Goal: Task Accomplishment & Management: Use online tool/utility

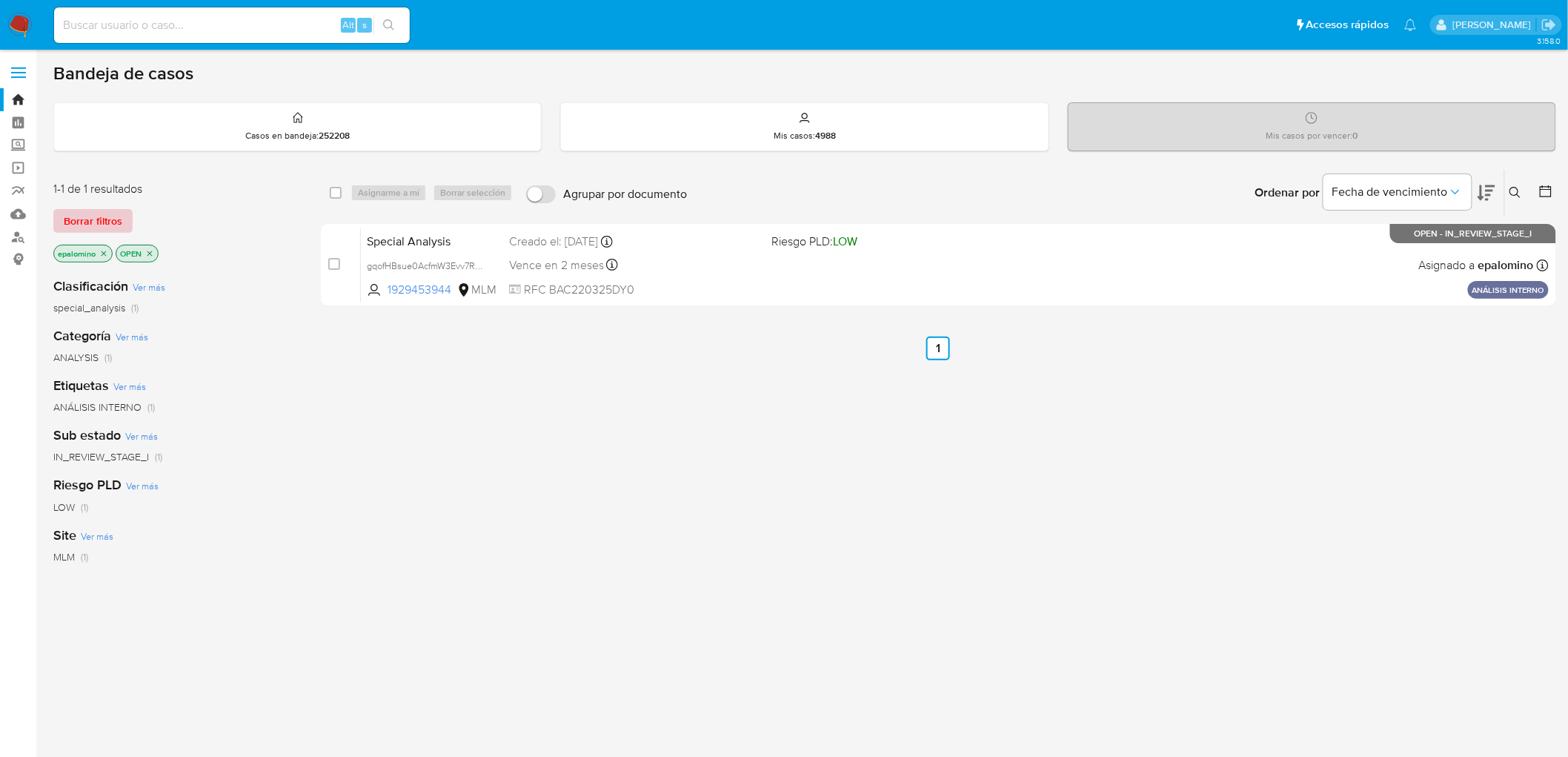
click at [112, 215] on span "Borrar filtros" at bounding box center [92, 221] width 58 height 21
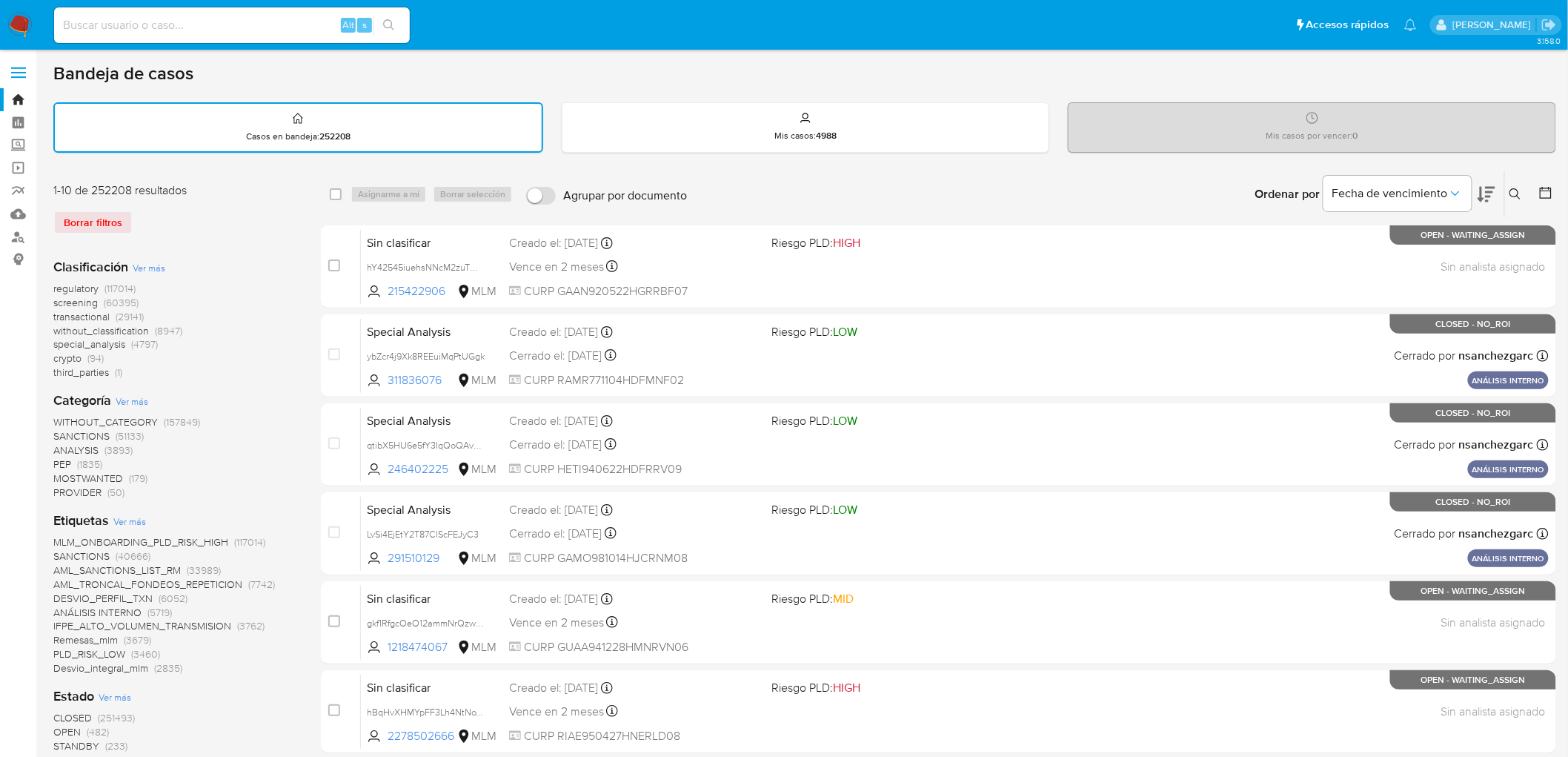
click at [26, 25] on img at bounding box center [20, 25] width 25 height 25
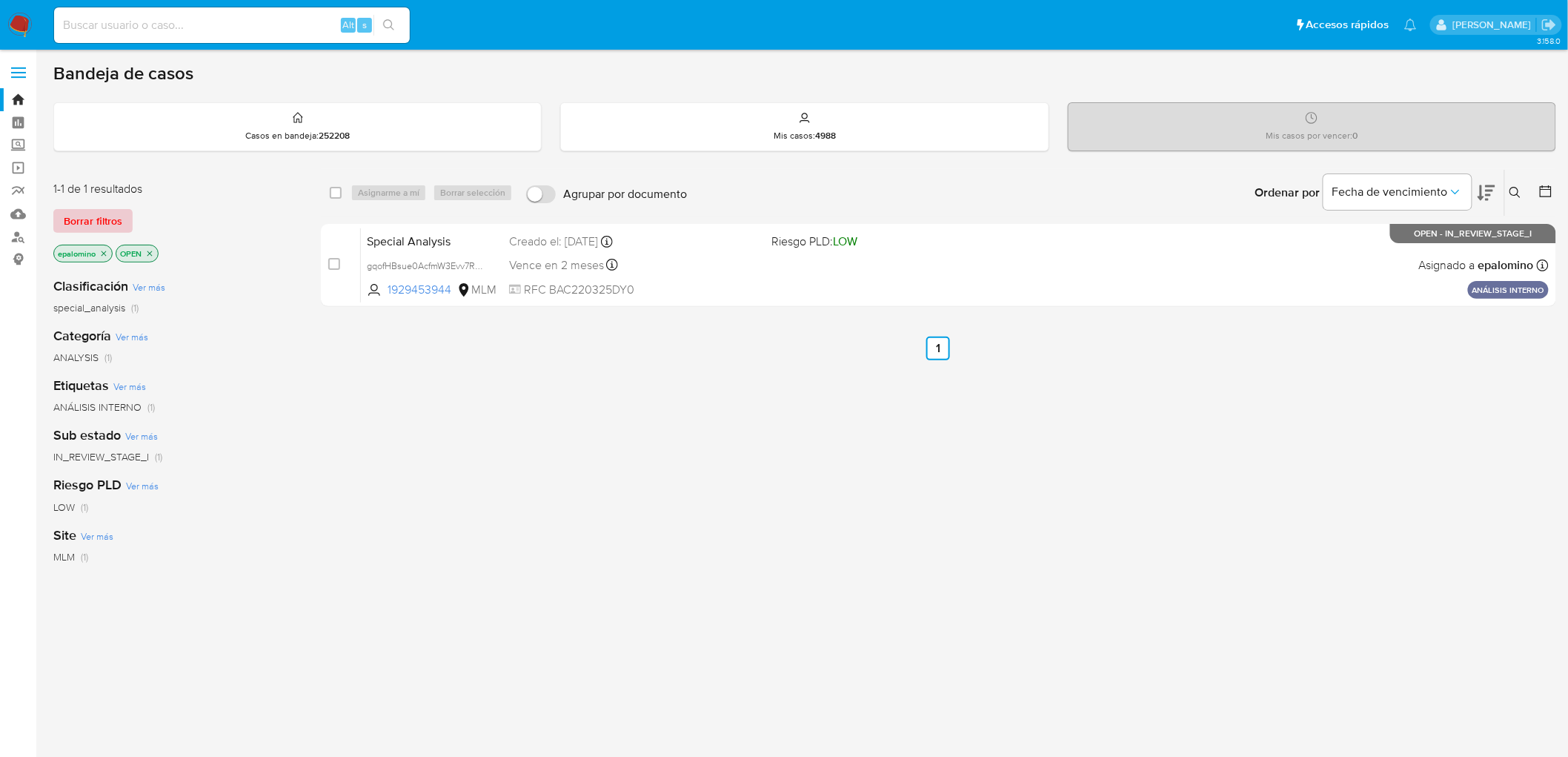
click at [94, 223] on span "Borrar filtros" at bounding box center [92, 221] width 58 height 21
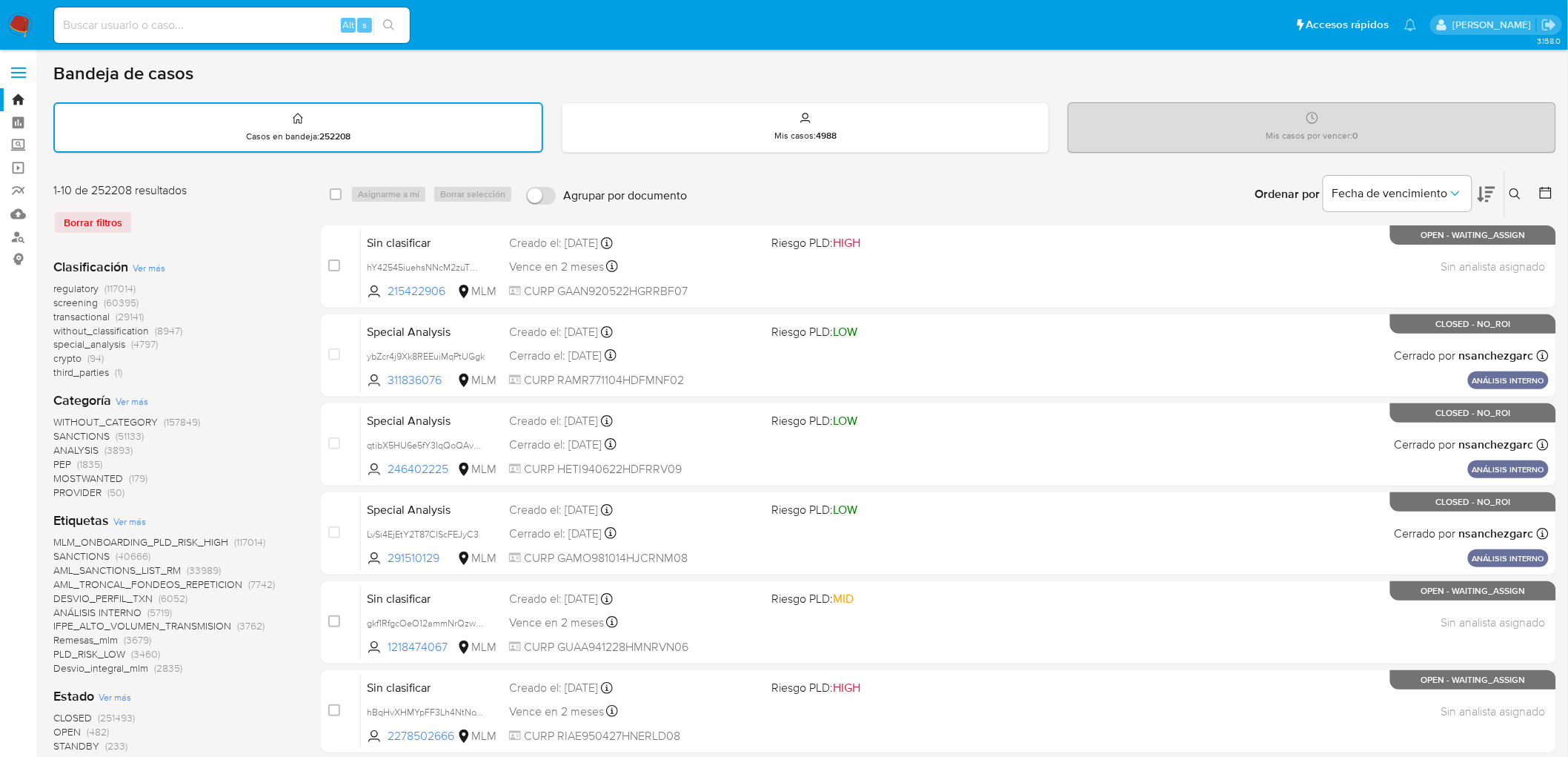
click at [1513, 189] on icon at bounding box center [1515, 195] width 12 height 12
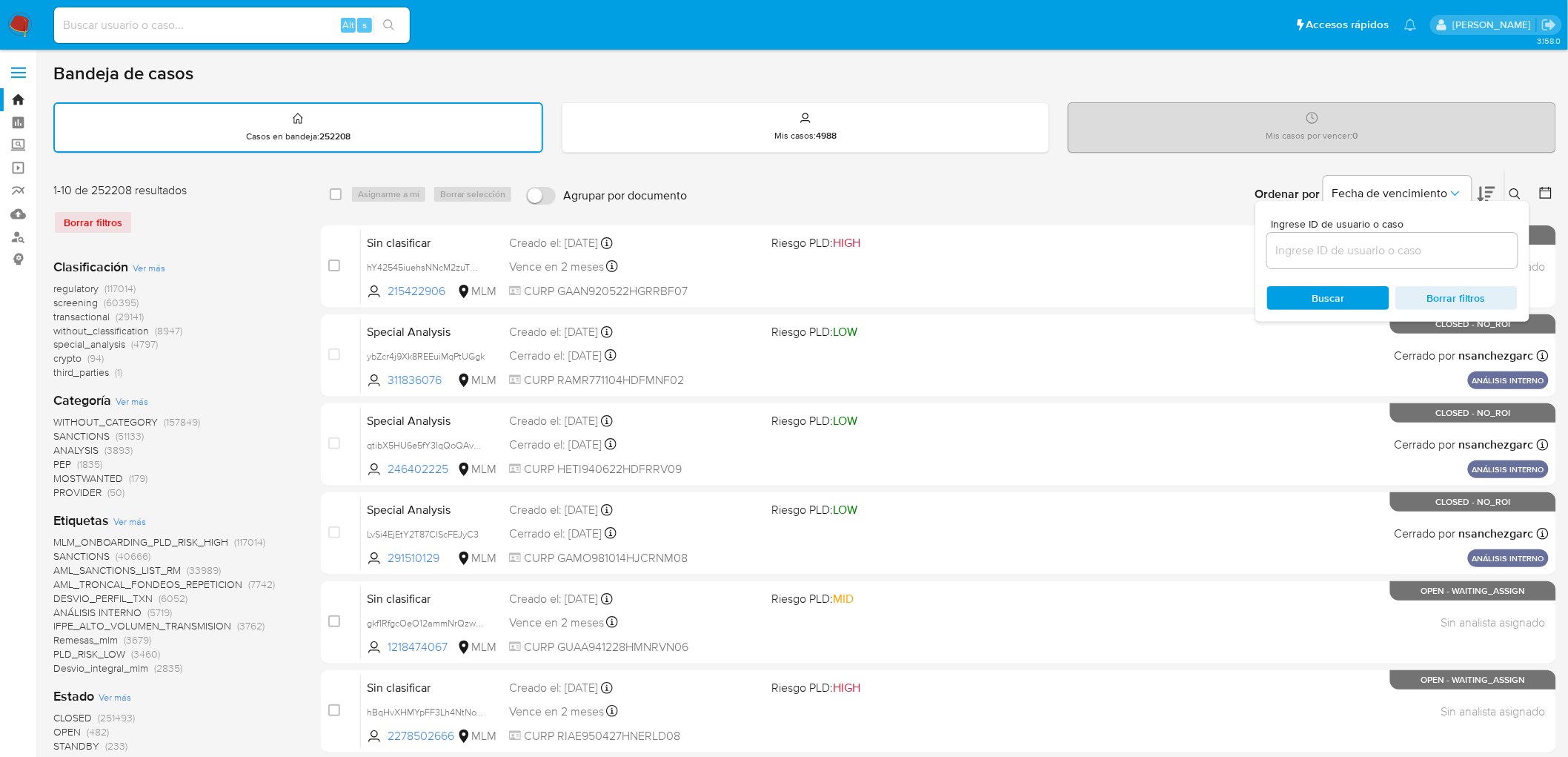
click at [1330, 255] on input at bounding box center [1392, 250] width 250 height 19
type input "1929453944"
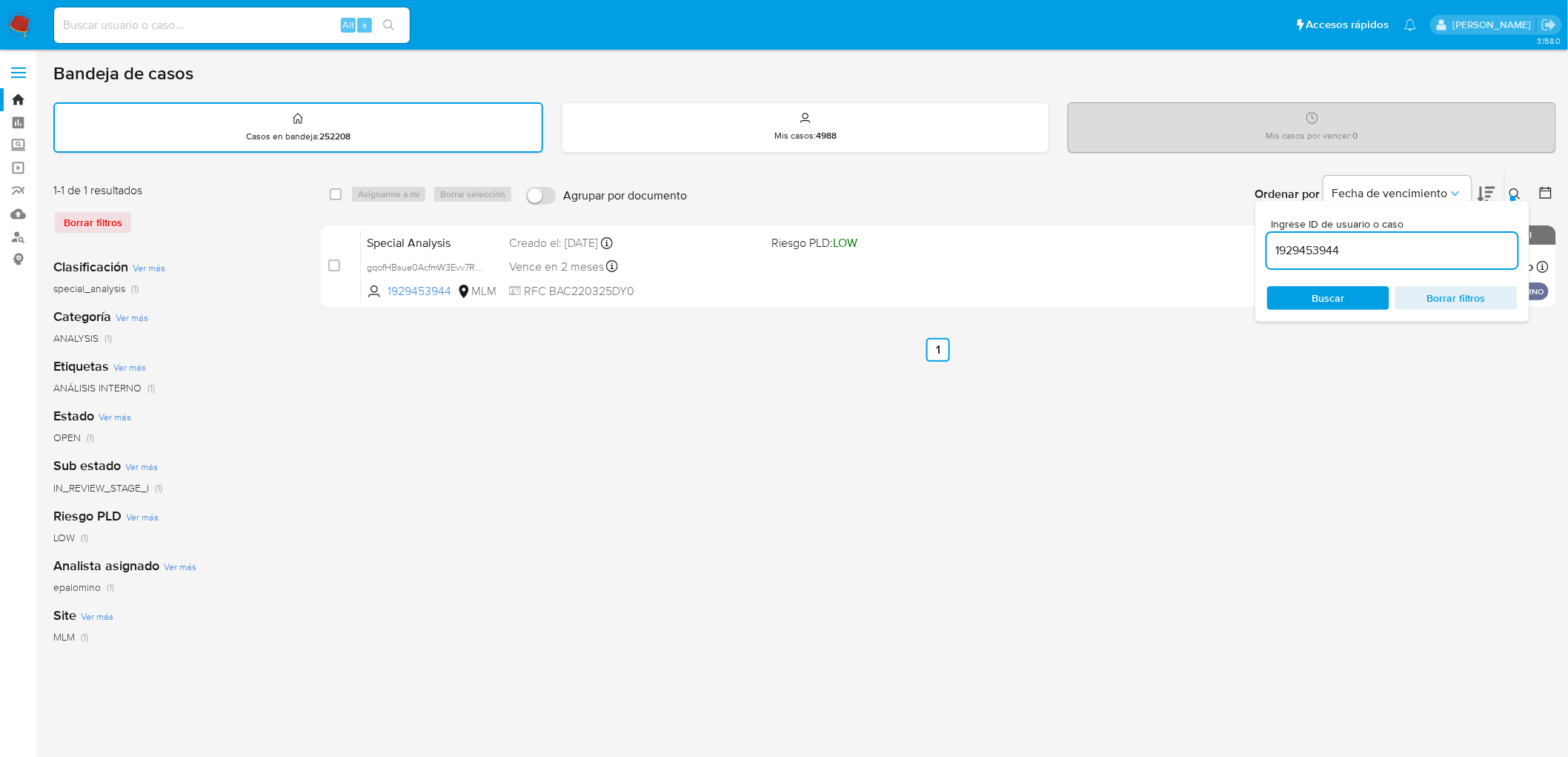
click at [1515, 194] on icon at bounding box center [1515, 195] width 12 height 12
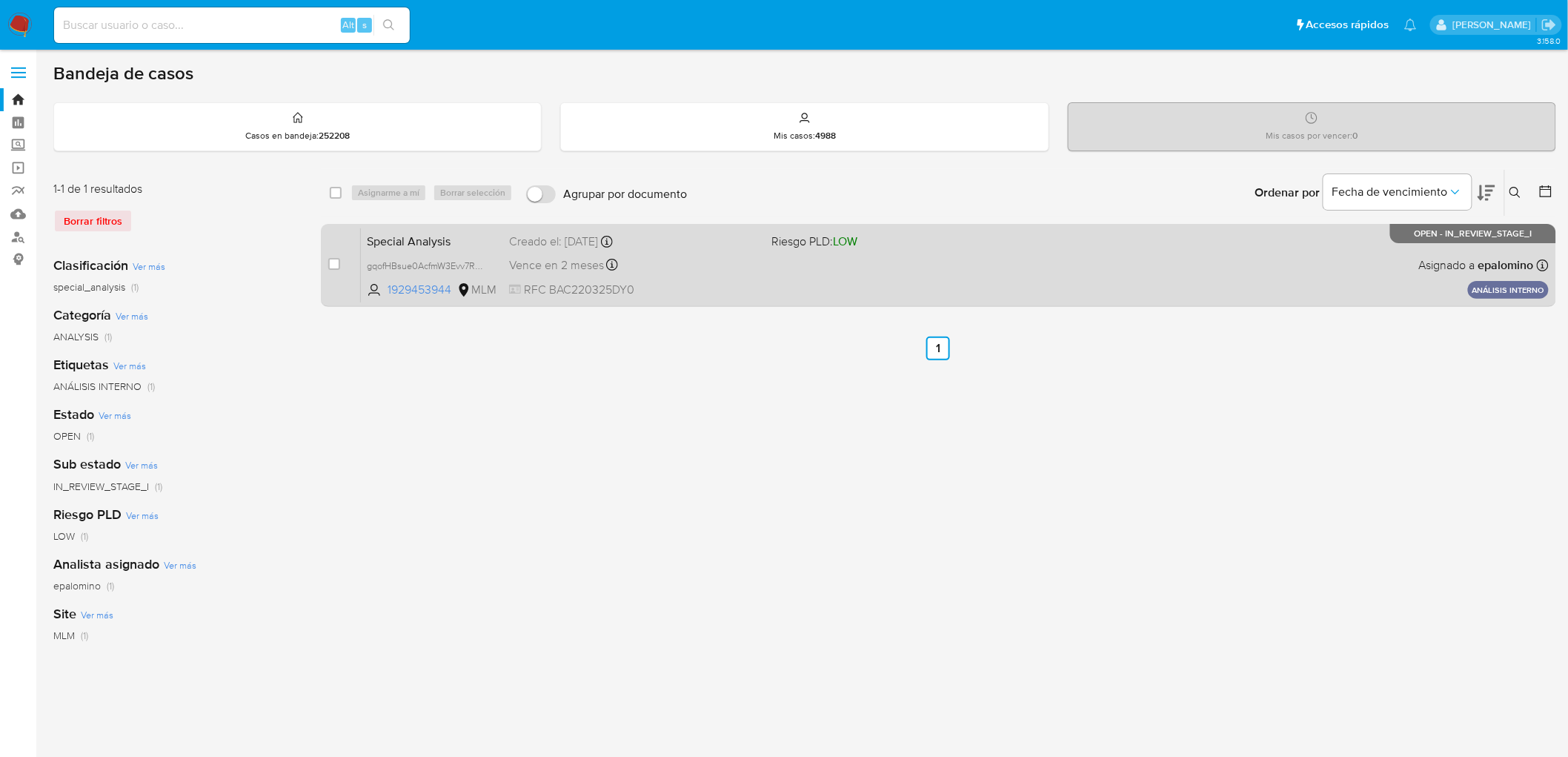
click at [396, 239] on span "Special Analysis" at bounding box center [432, 240] width 130 height 19
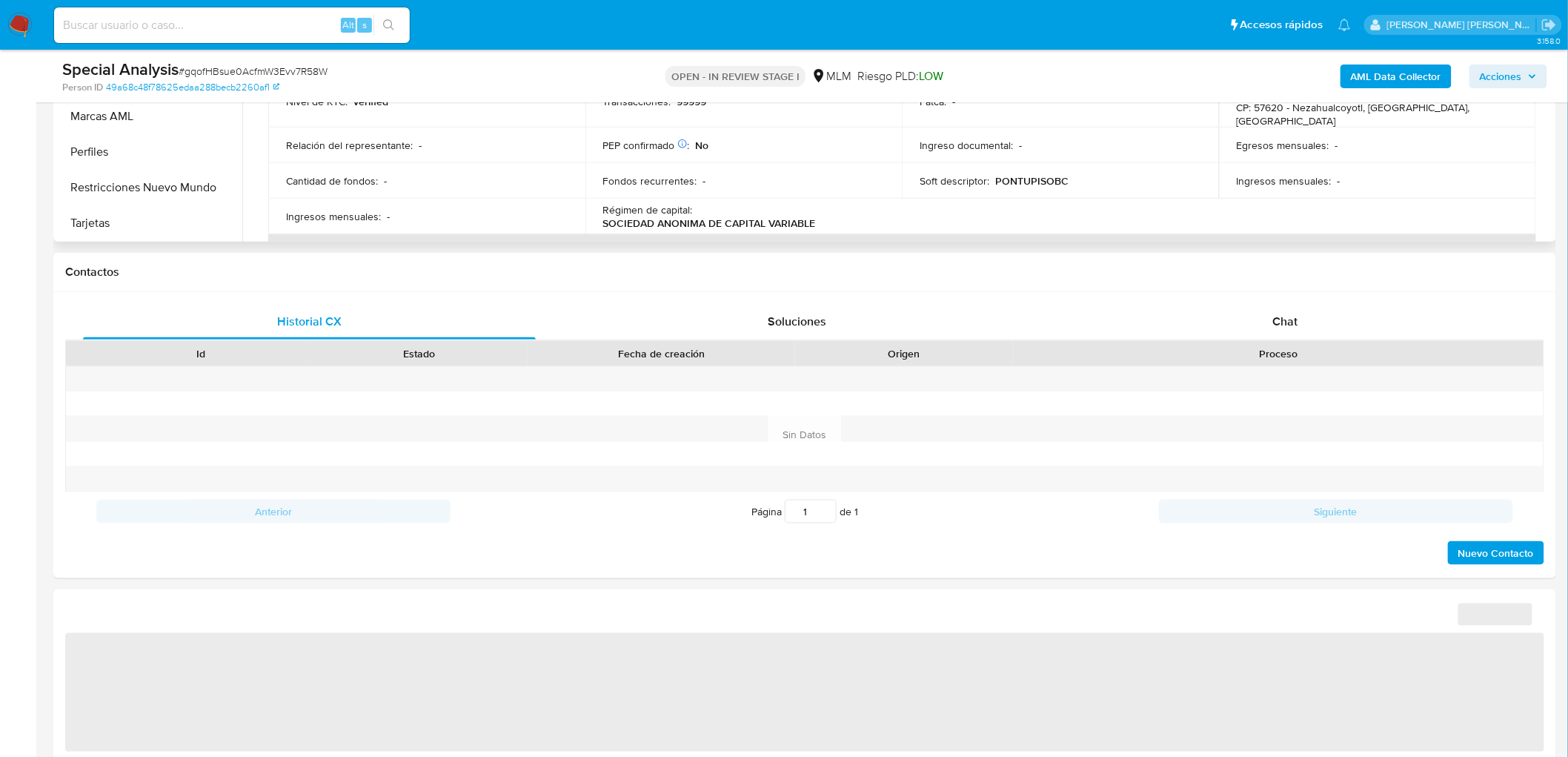
scroll to position [411, 0]
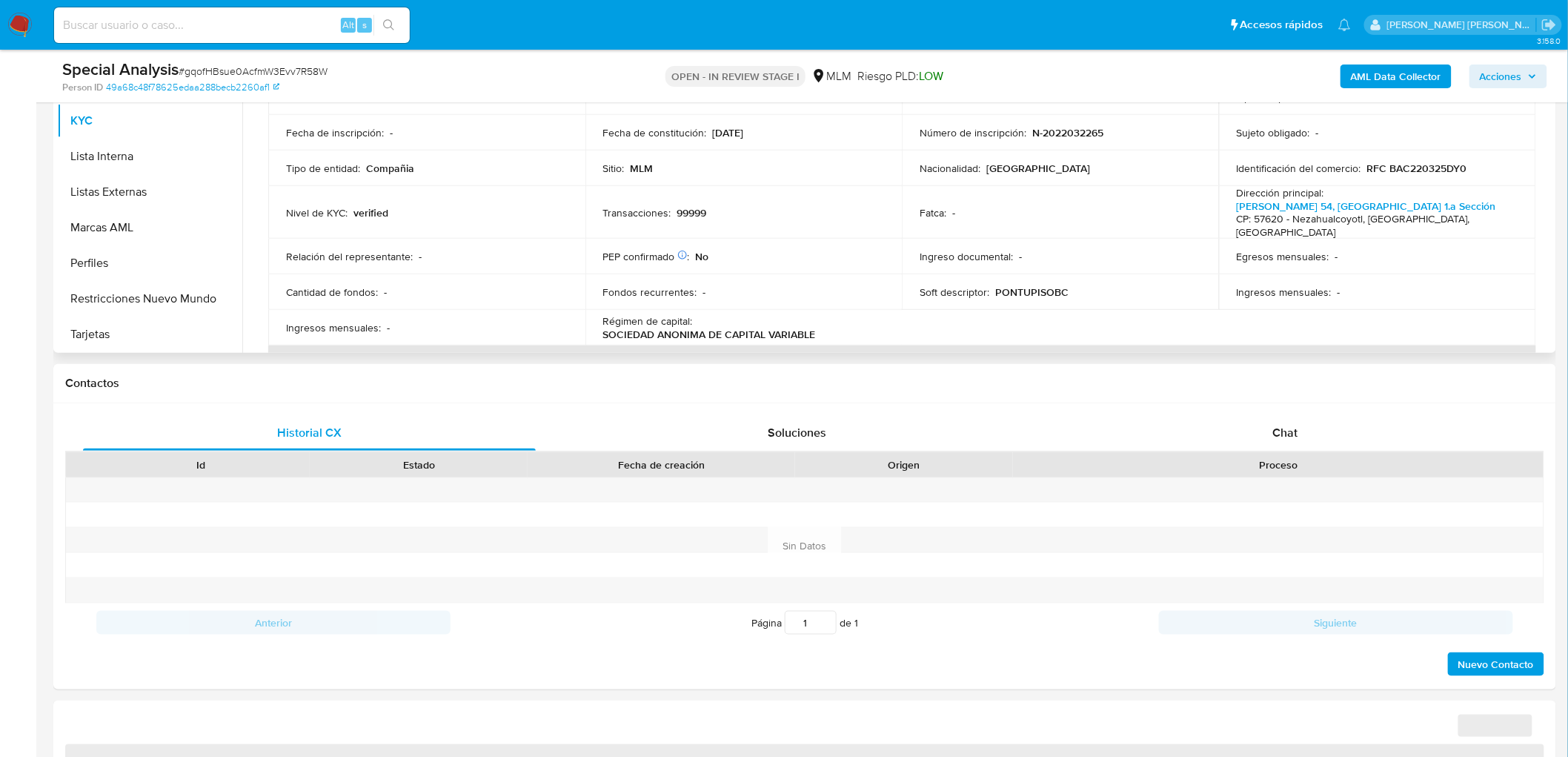
select select "10"
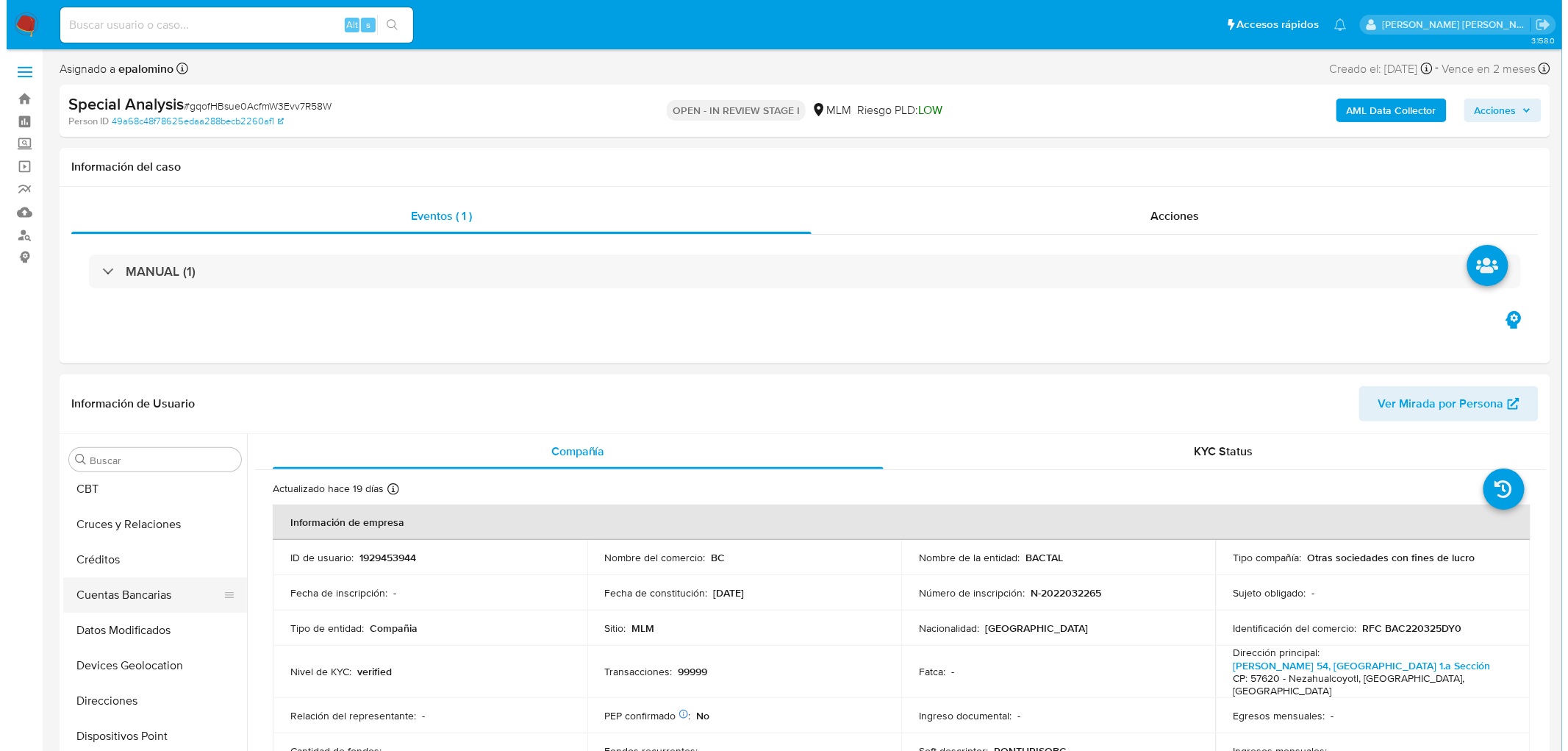
scroll to position [0, 0]
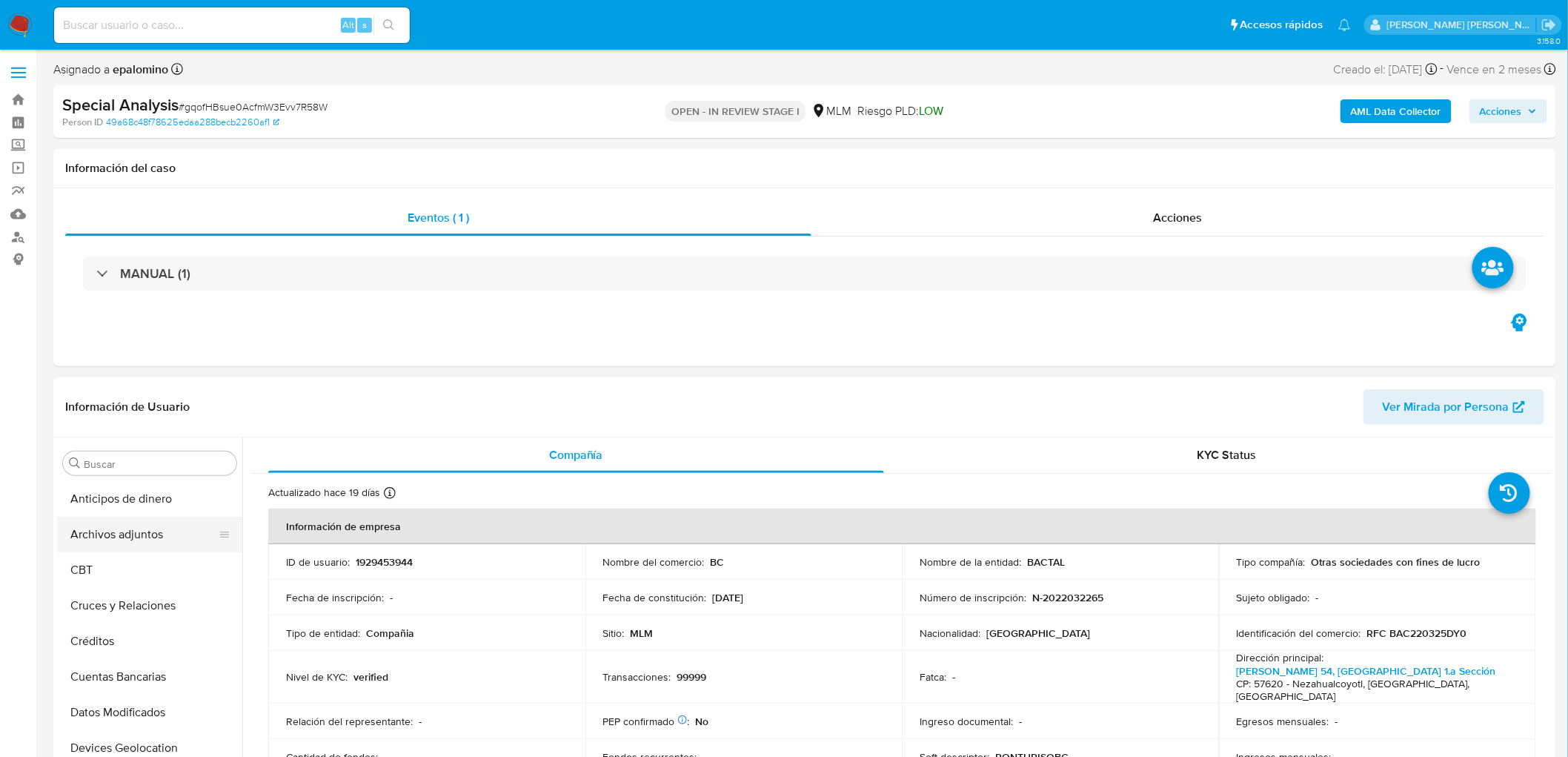
click at [145, 539] on button "Archivos adjuntos" at bounding box center [143, 535] width 173 height 36
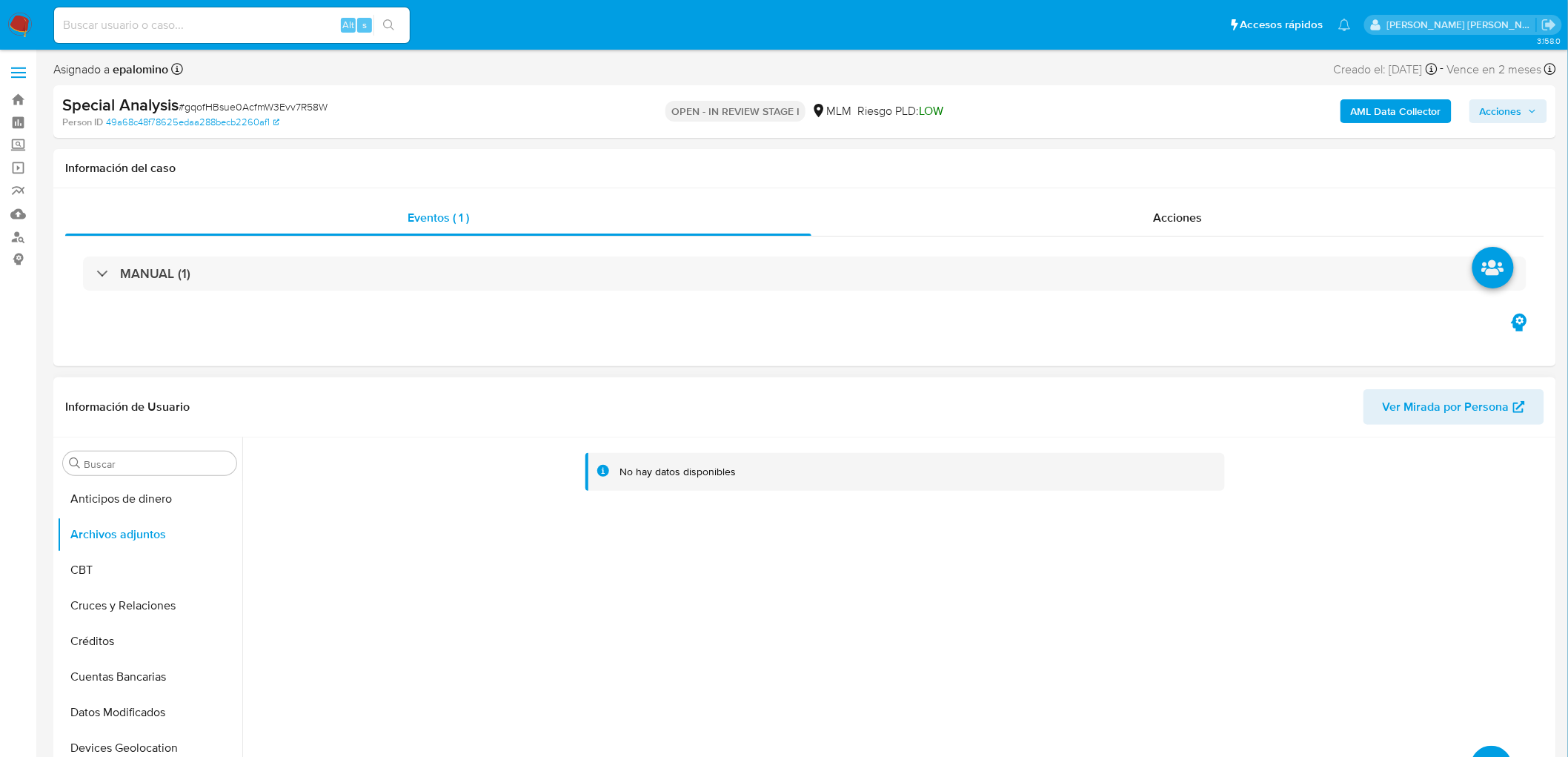
click at [1494, 749] on button "upload-file" at bounding box center [1491, 766] width 41 height 41
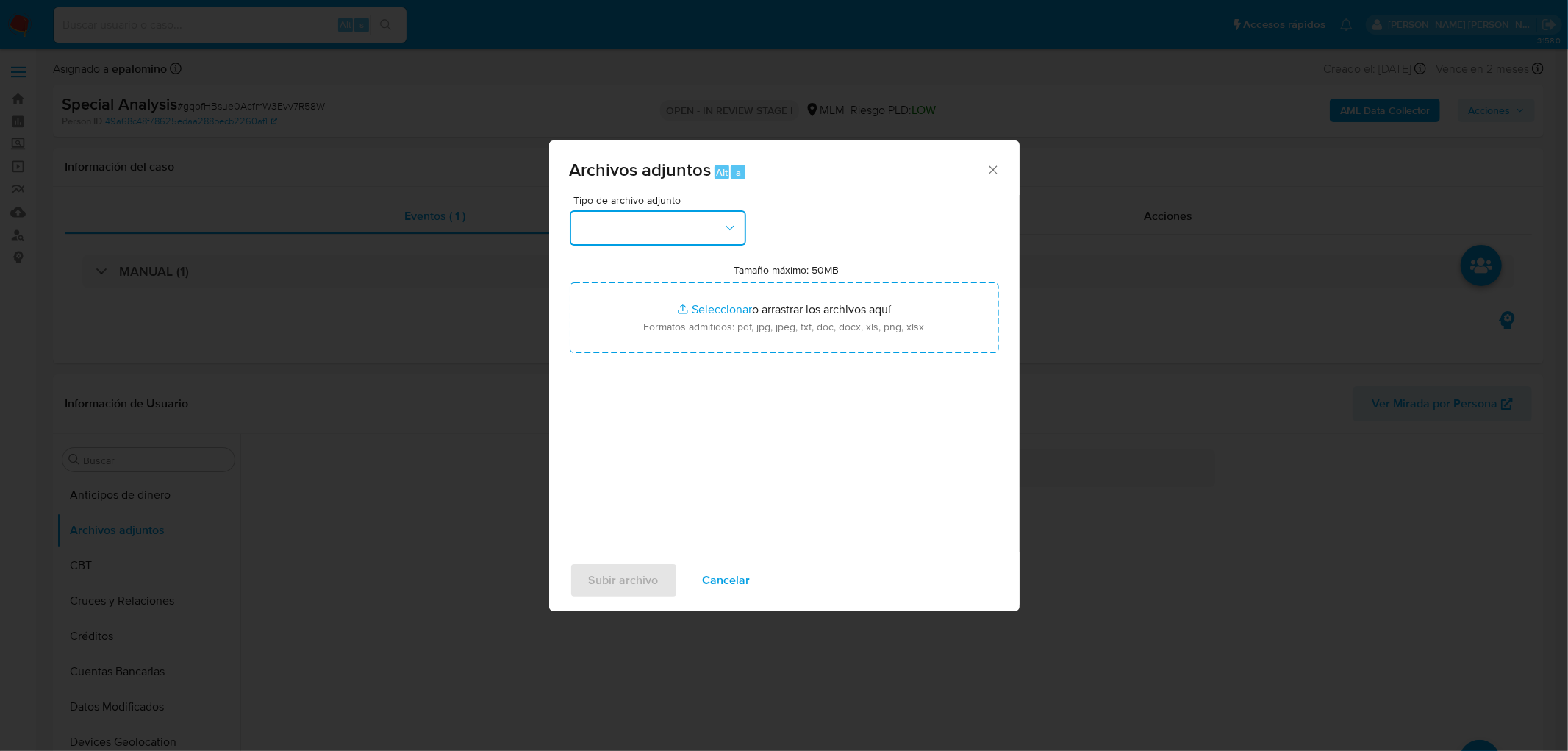
click at [725, 226] on icon "button" at bounding box center [731, 228] width 15 height 15
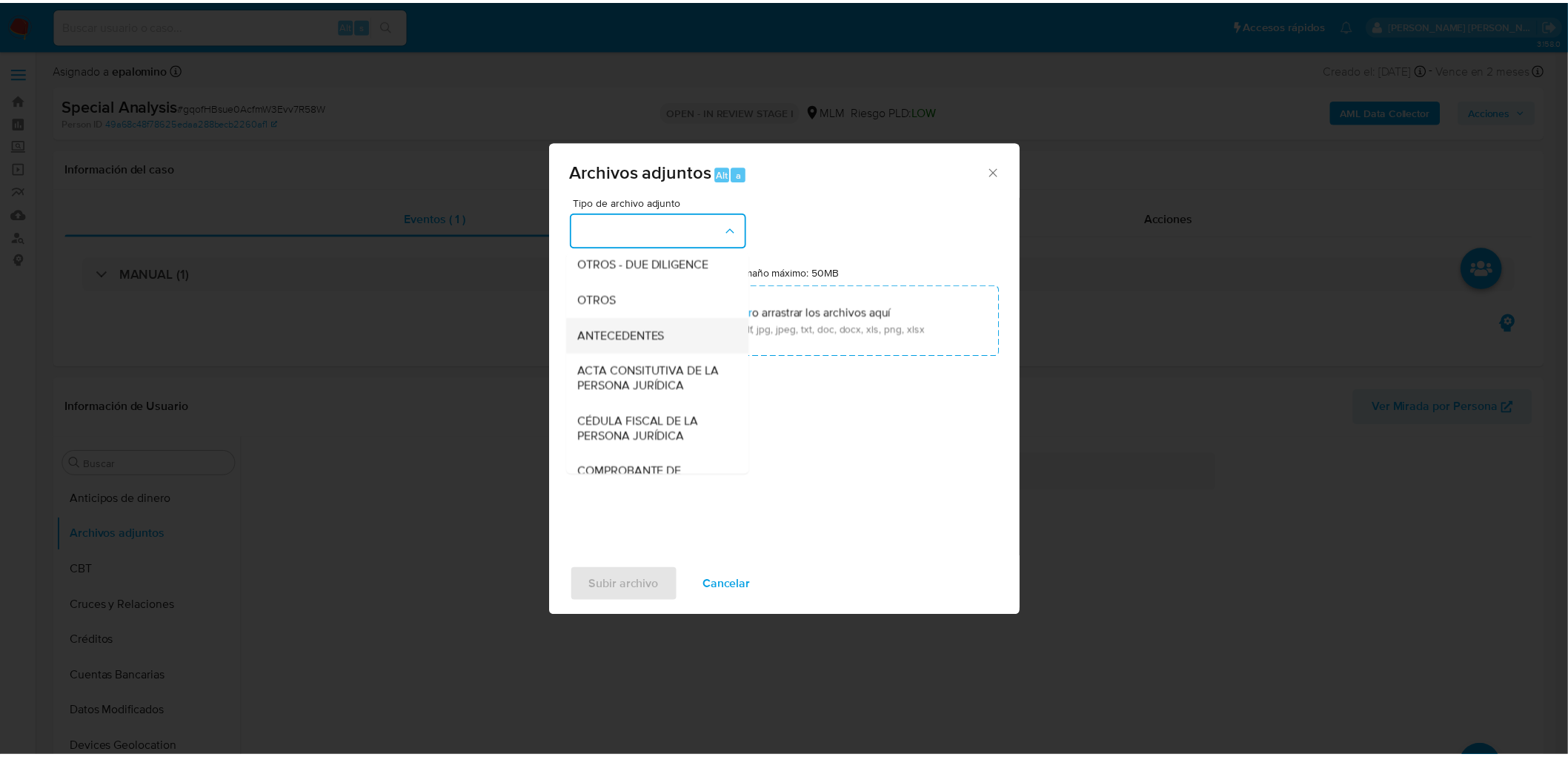
scroll to position [247, 0]
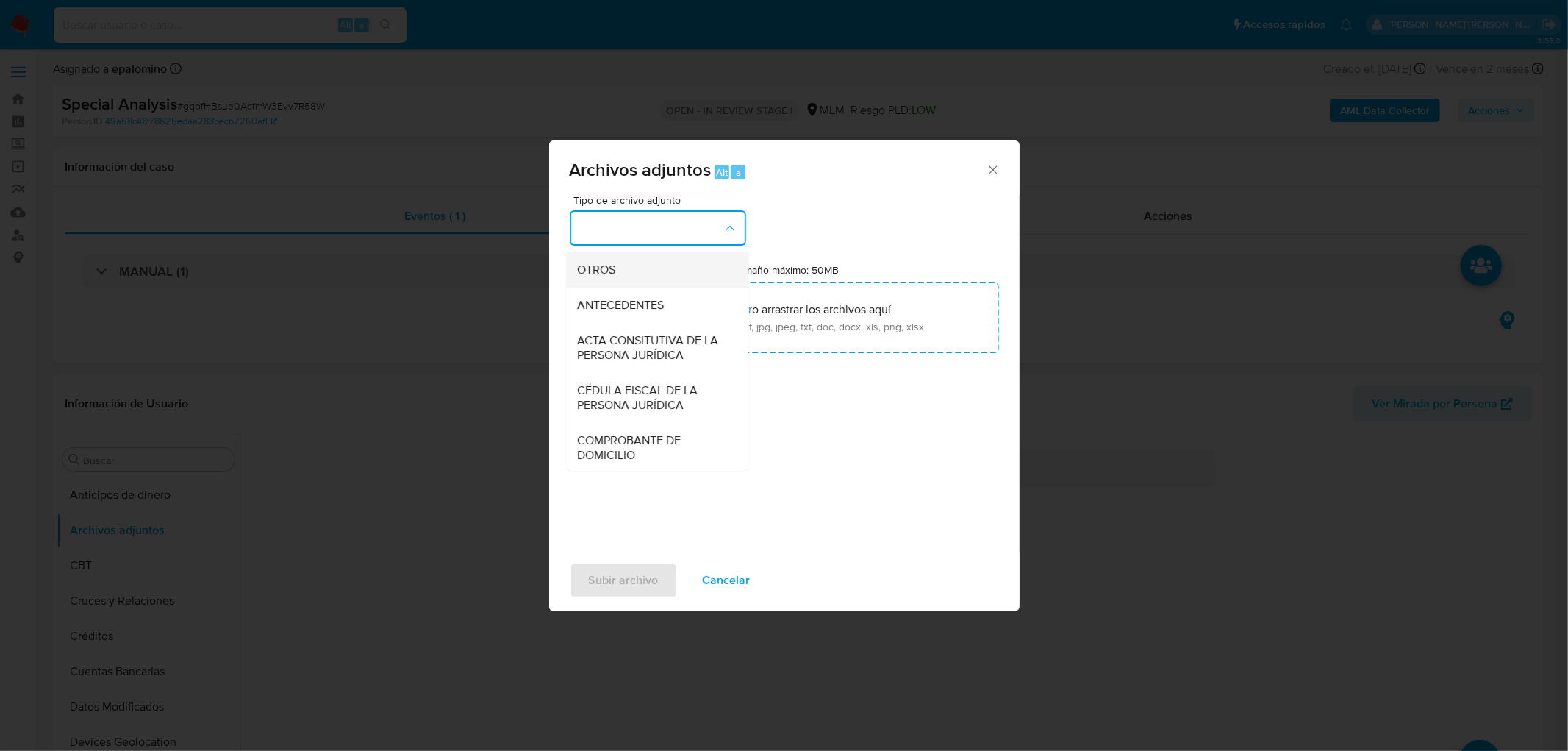
click at [629, 288] on div "OTROS" at bounding box center [653, 270] width 150 height 35
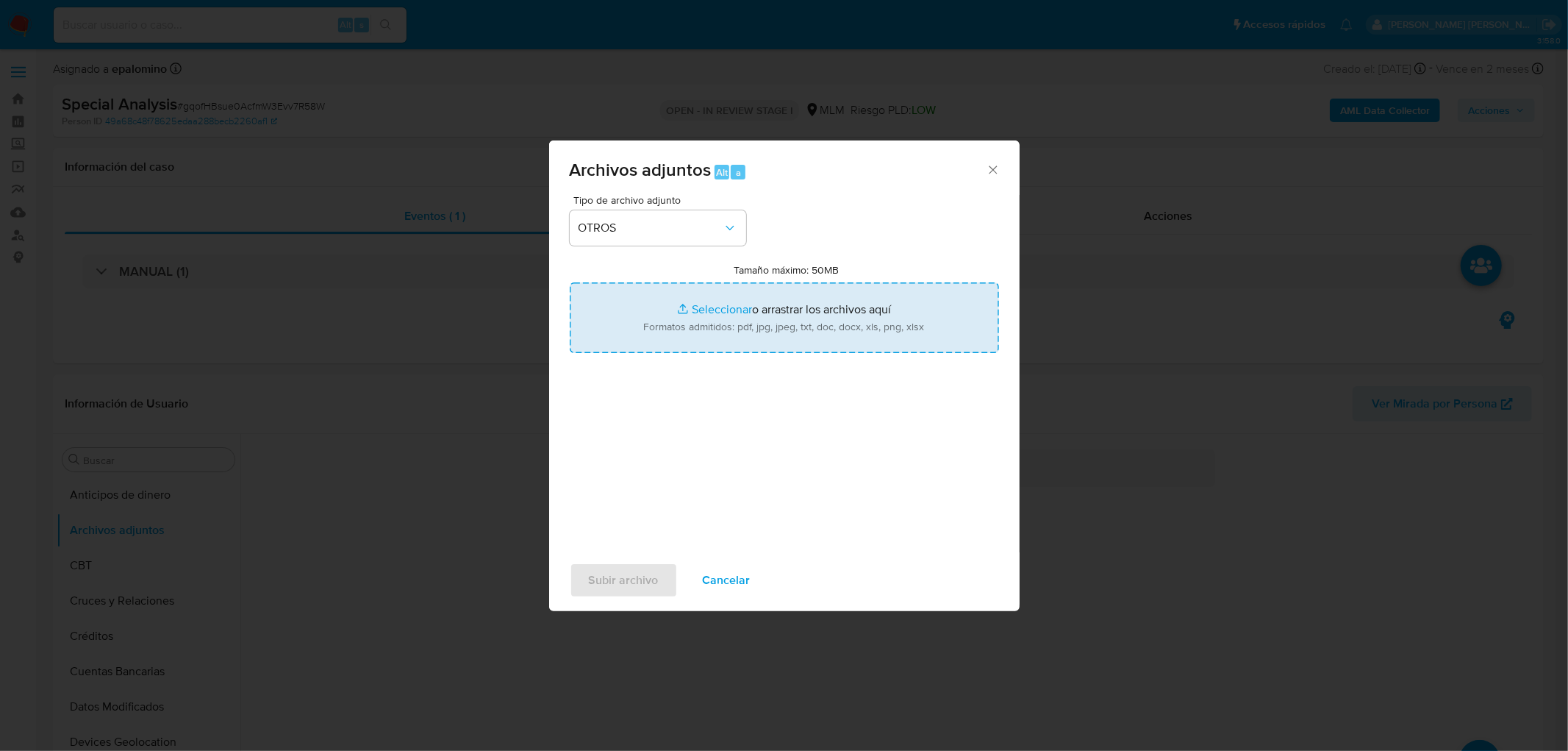
type input "C:\fakepath\1929453944_BACTALAGO2025 2.xlsx"
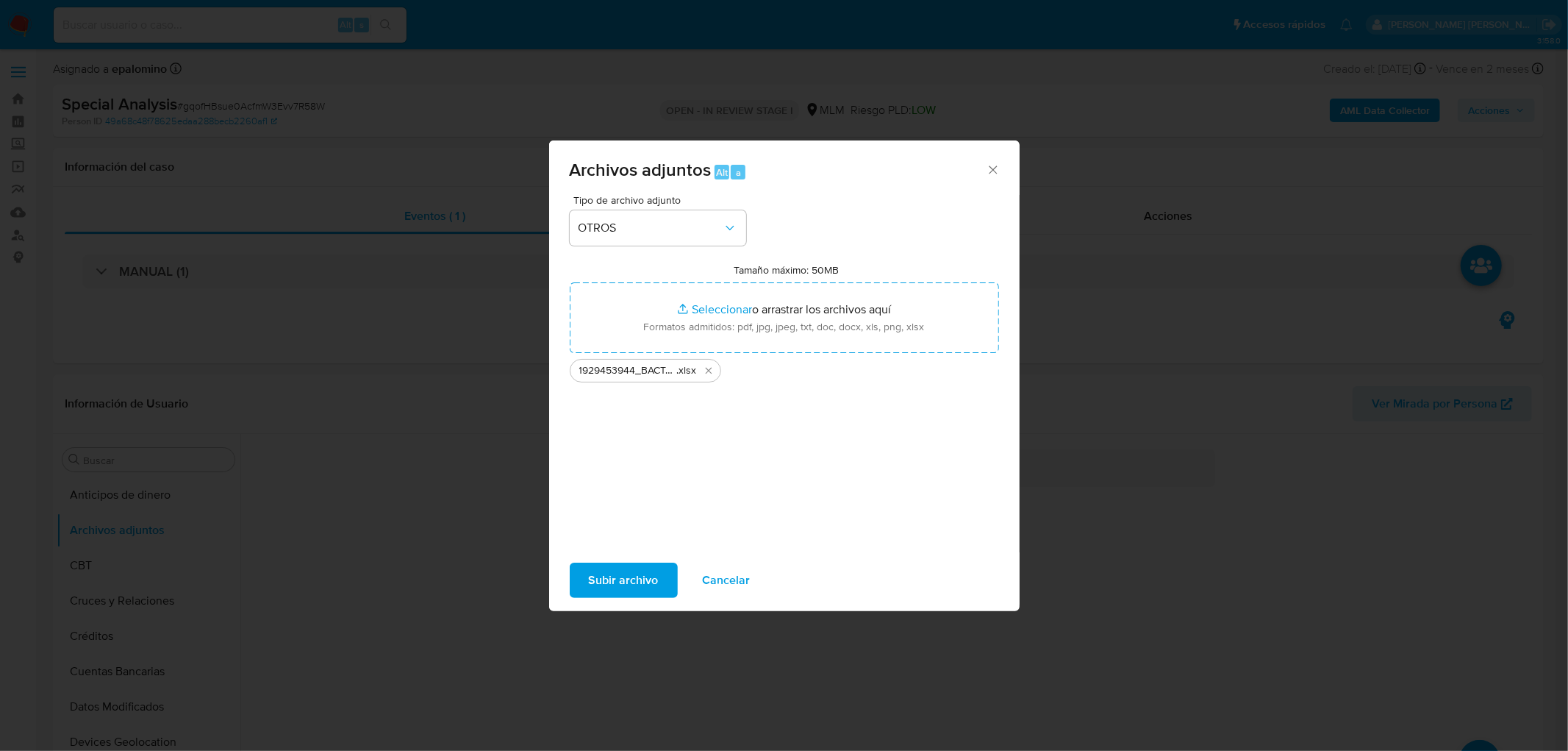
click at [648, 565] on span "Subir archivo" at bounding box center [623, 580] width 70 height 33
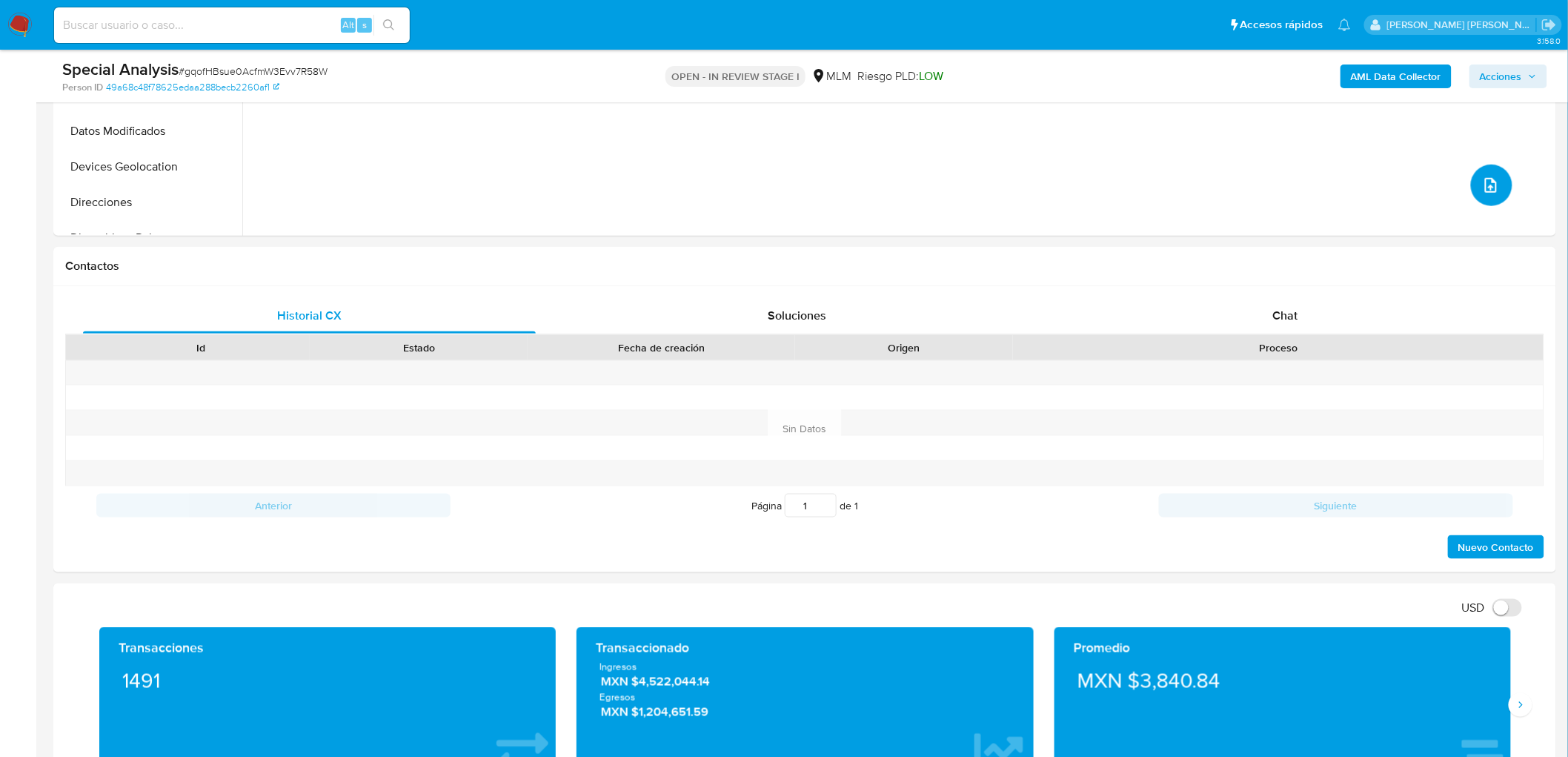
scroll to position [684, 0]
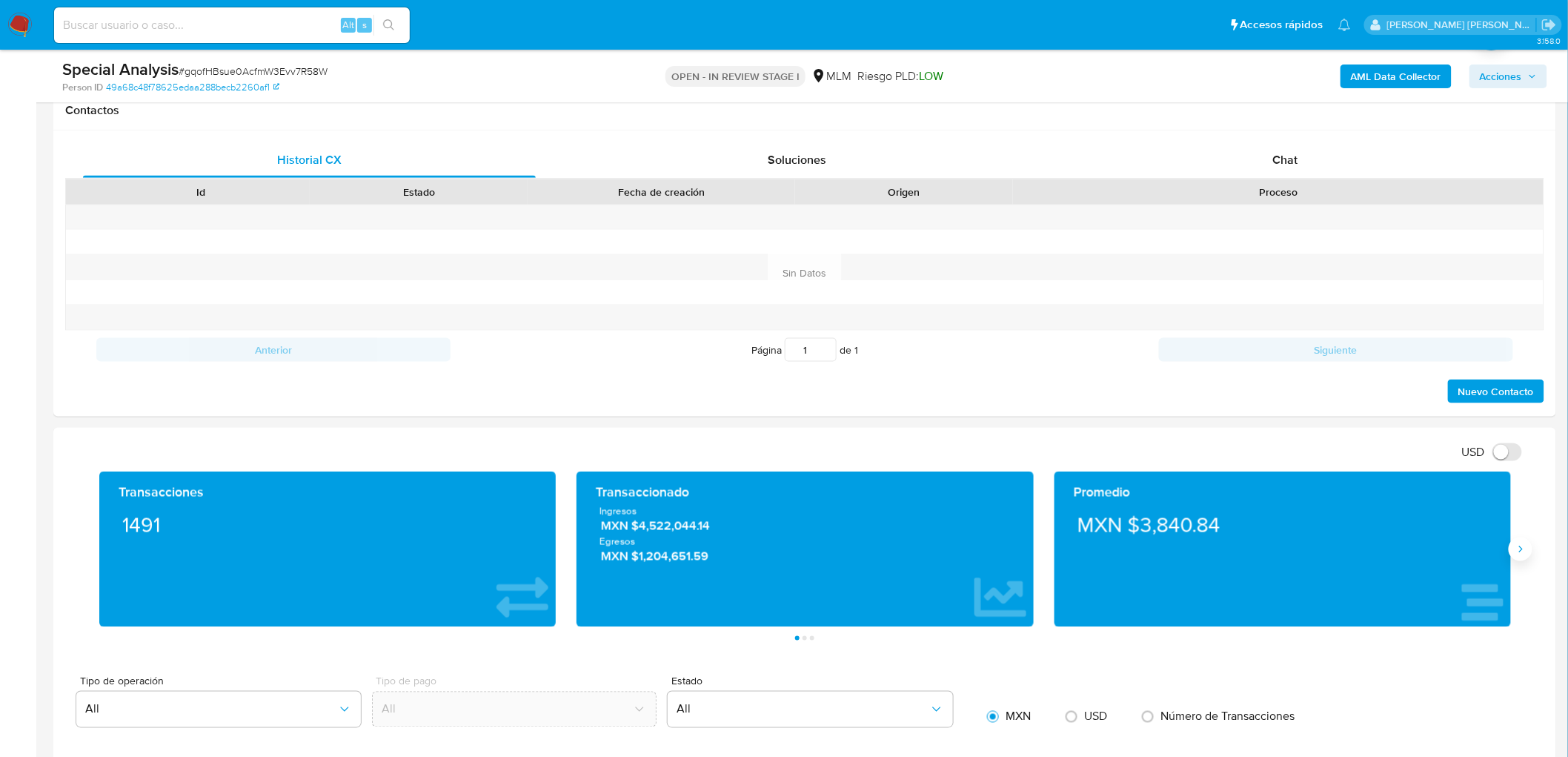
click at [1516, 561] on button "Siguiente" at bounding box center [1520, 549] width 24 height 24
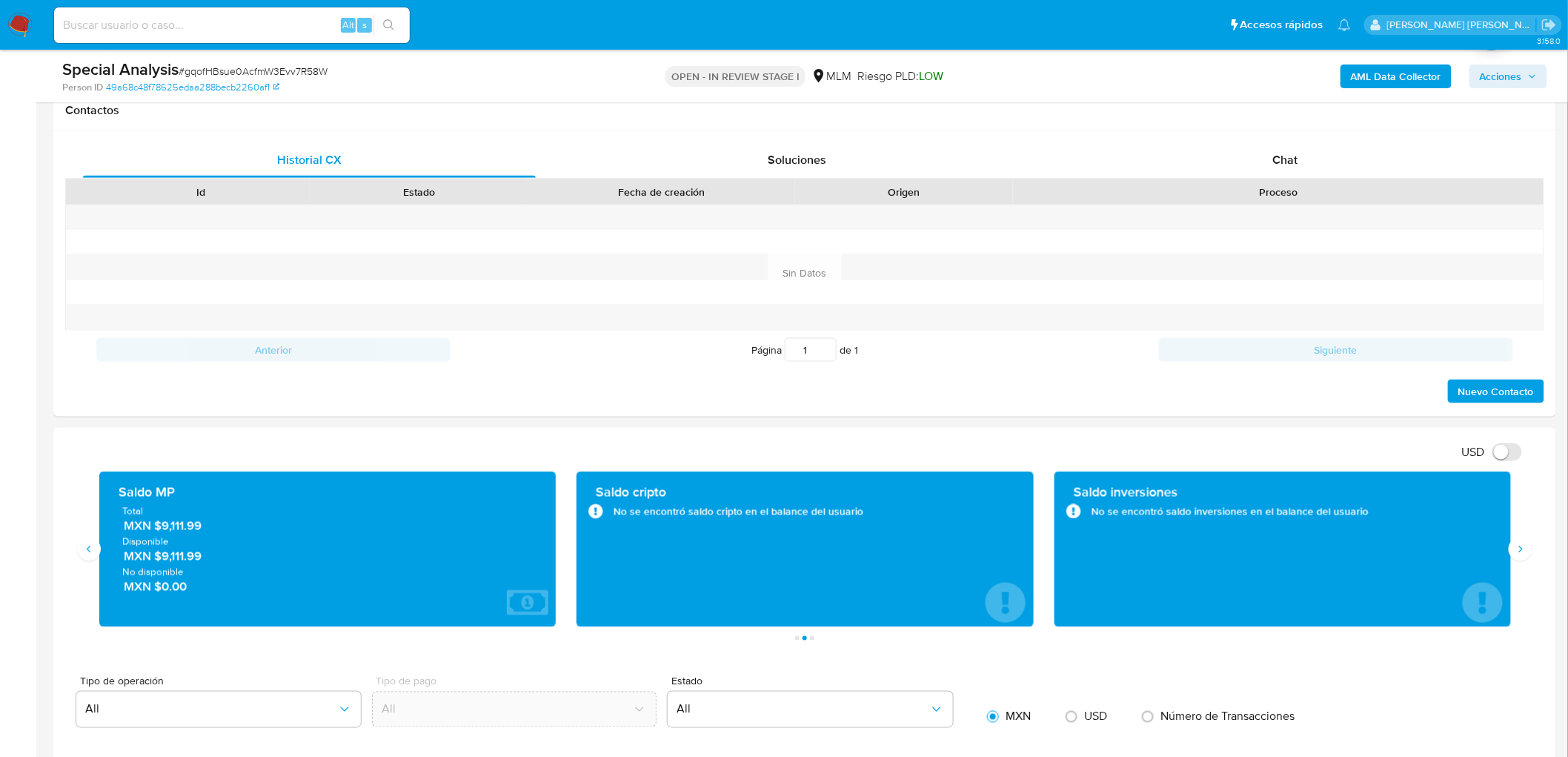
drag, startPoint x: 157, startPoint y: 553, endPoint x: 205, endPoint y: 561, distance: 48.7
click at [205, 561] on span "MXN $9,111.99" at bounding box center [328, 557] width 410 height 17
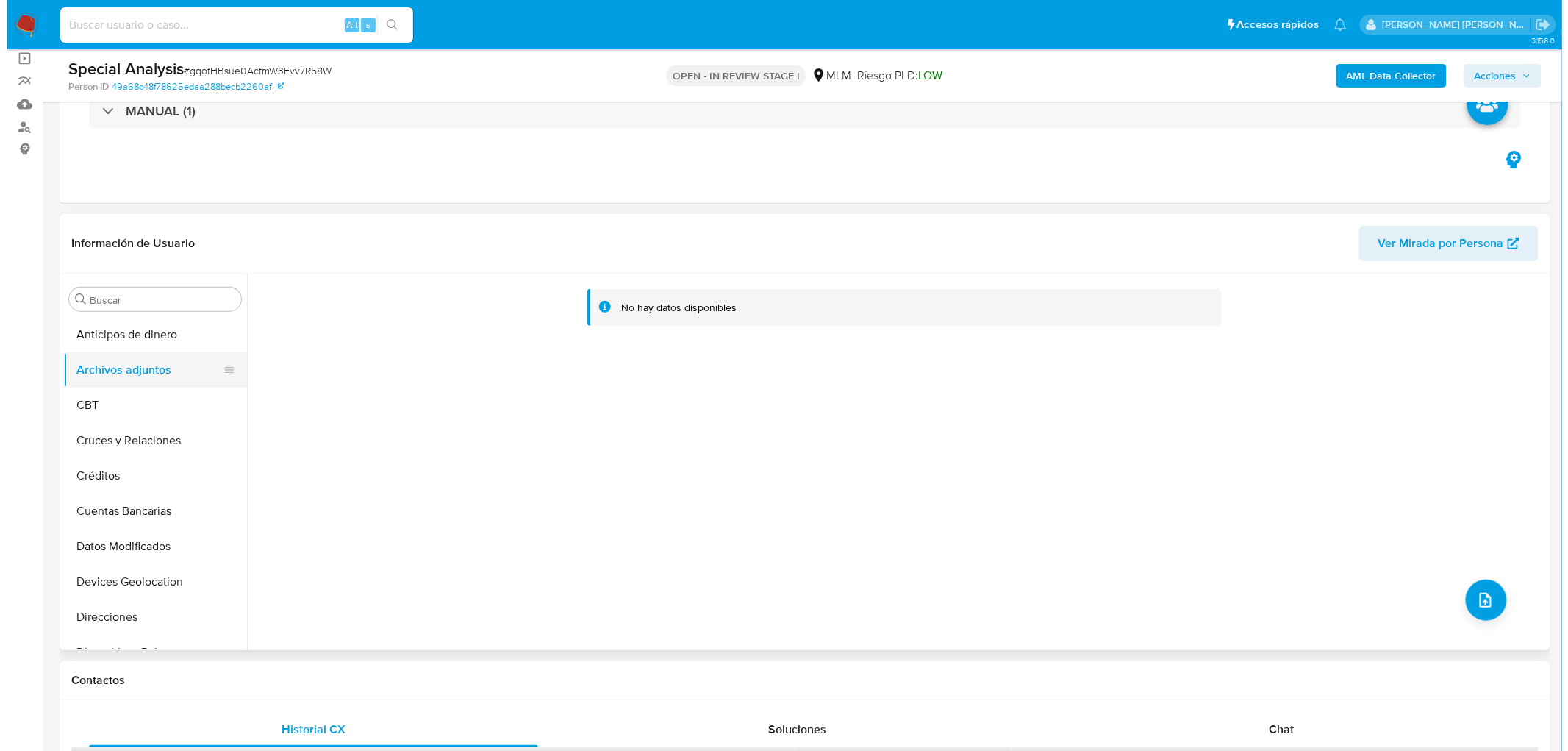
scroll to position [107, 0]
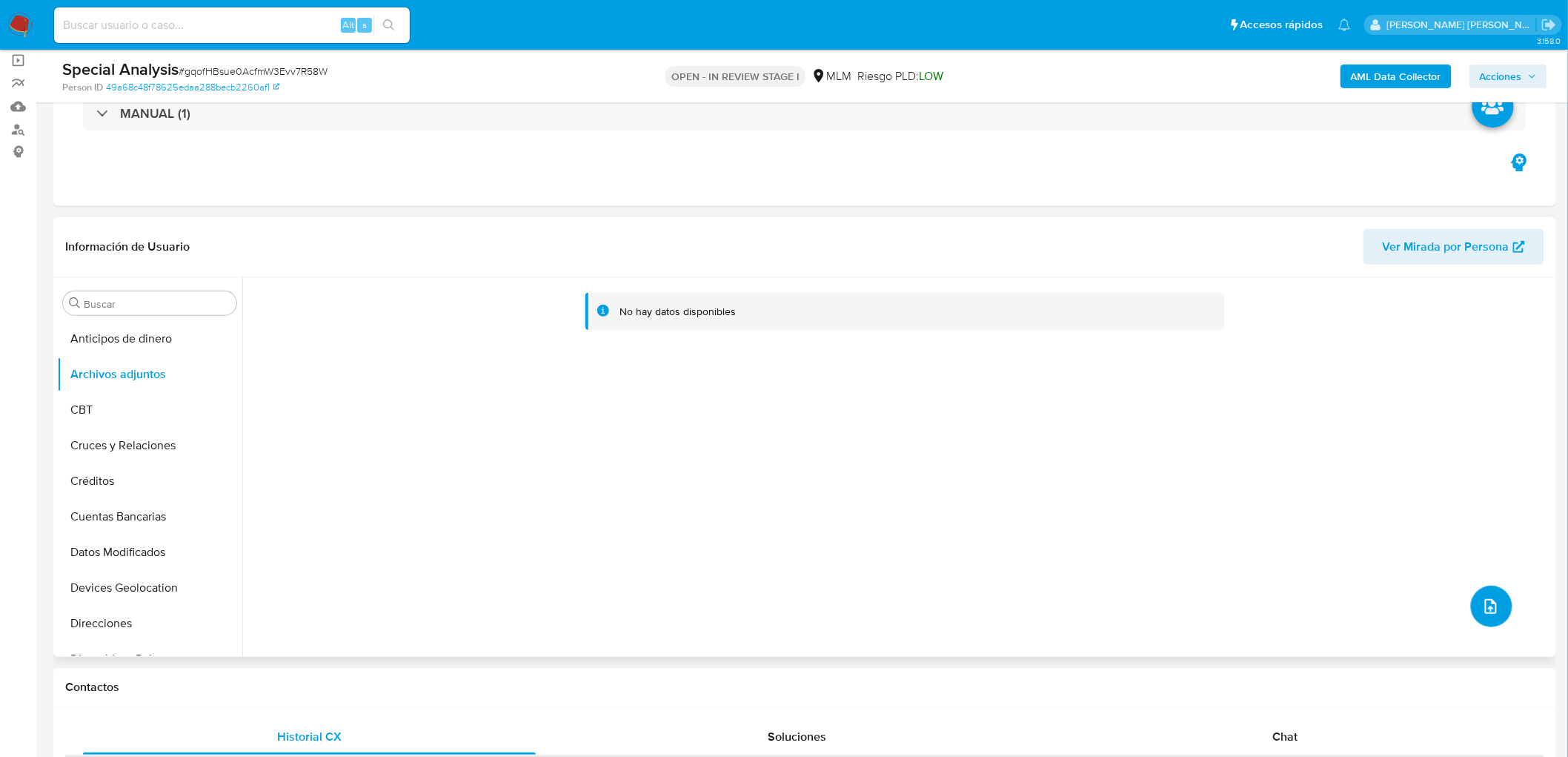
click at [1489, 603] on icon "upload-file" at bounding box center [1490, 606] width 12 height 15
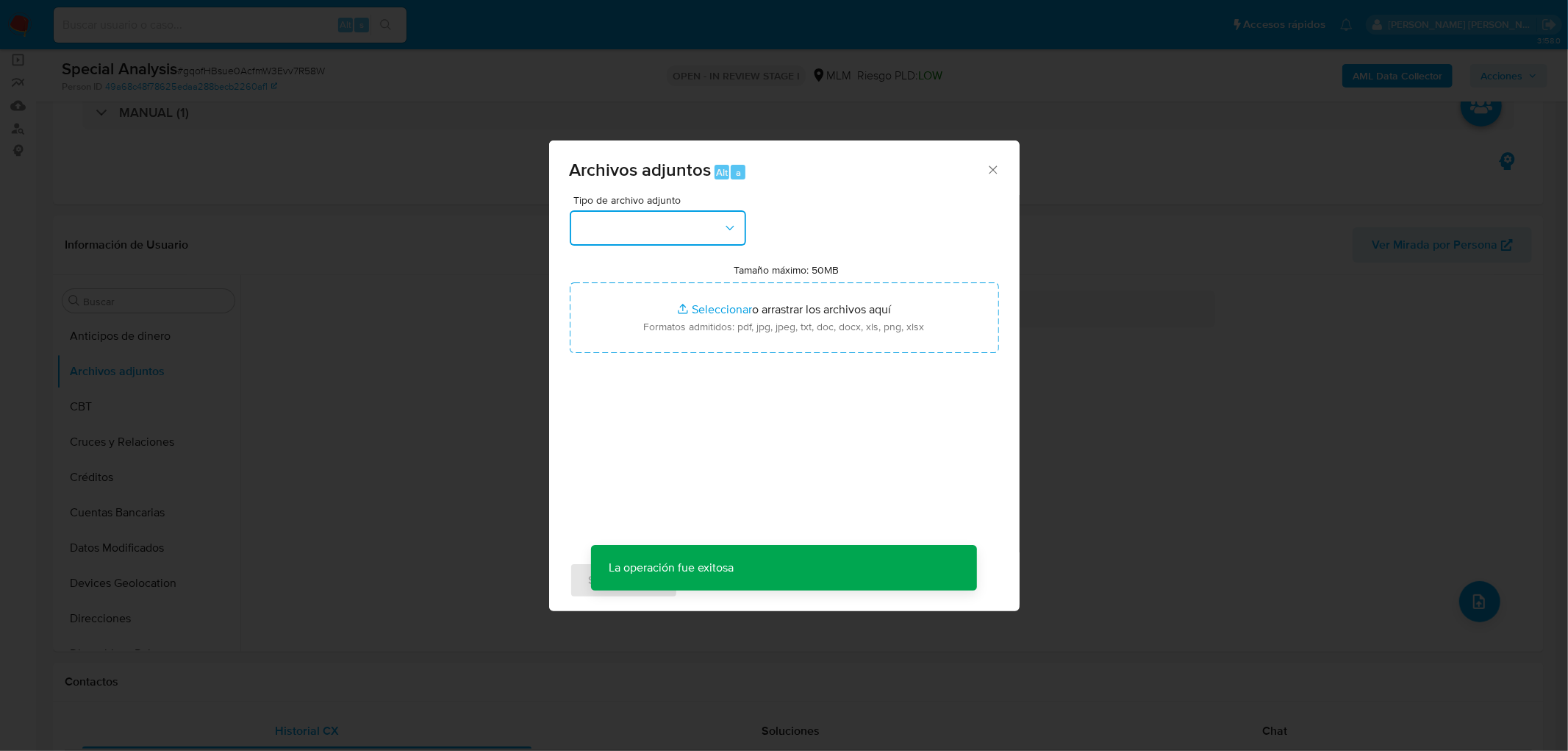
click at [709, 239] on button "button" at bounding box center [658, 228] width 176 height 35
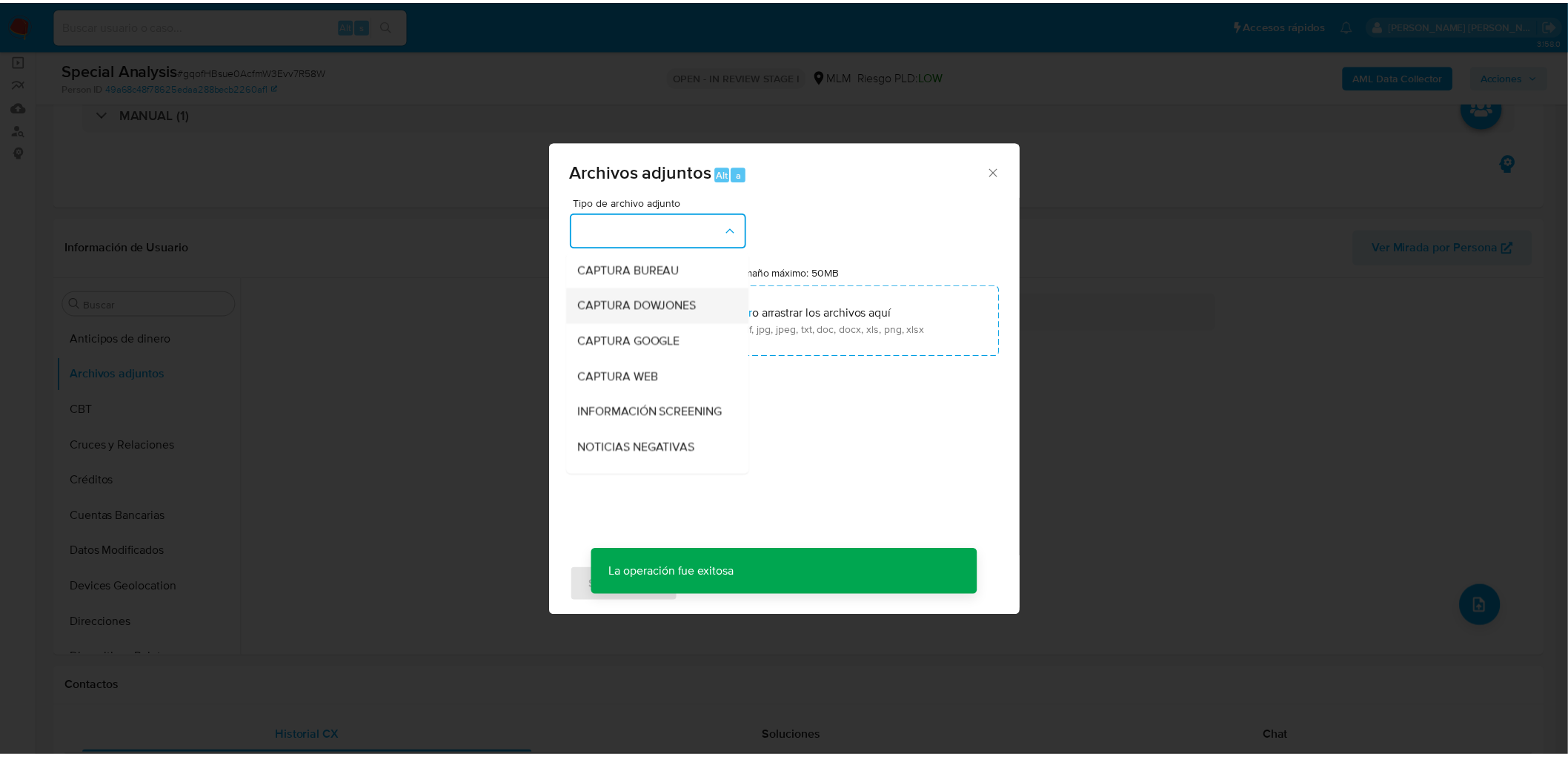
scroll to position [247, 0]
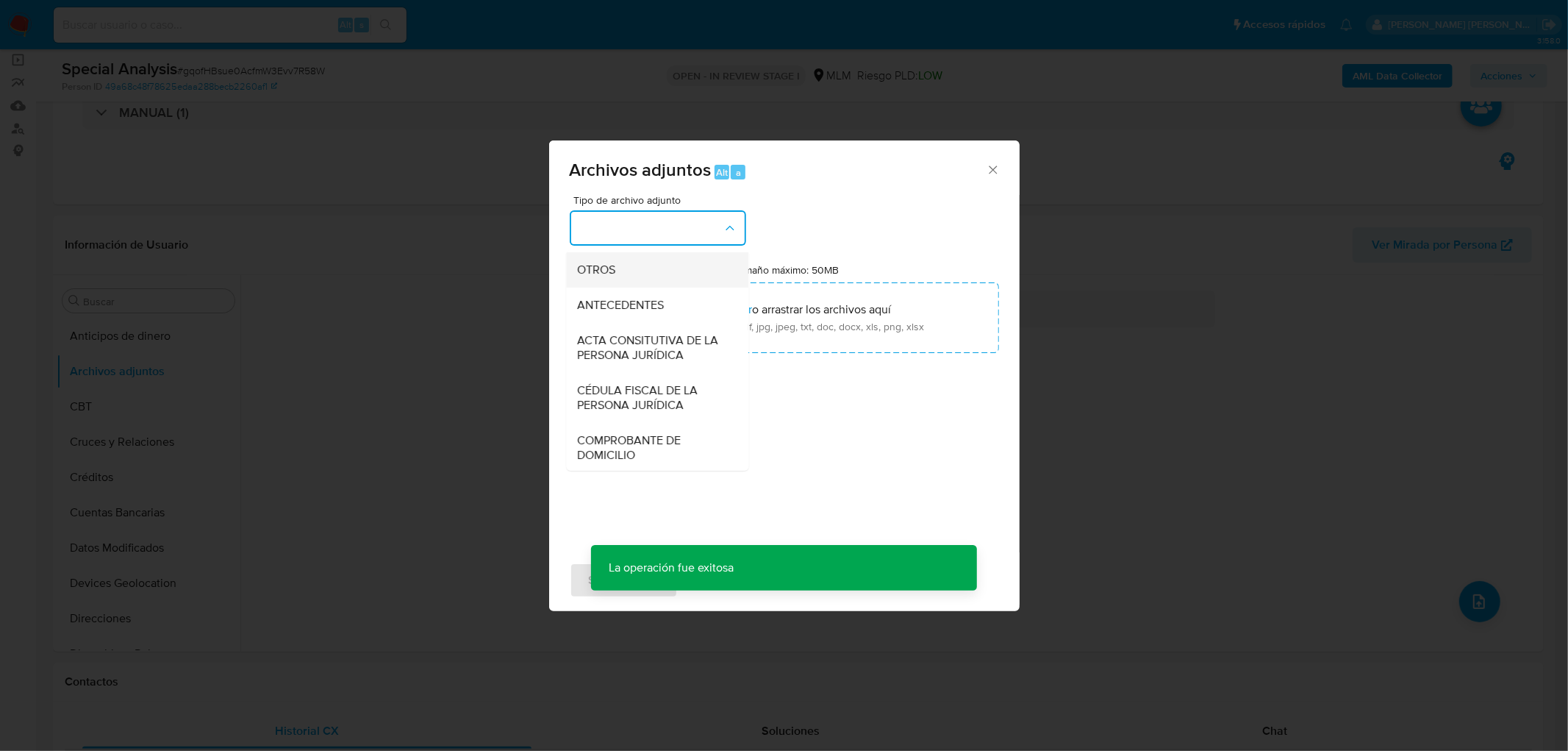
click at [663, 284] on div "OTROS" at bounding box center [653, 270] width 150 height 35
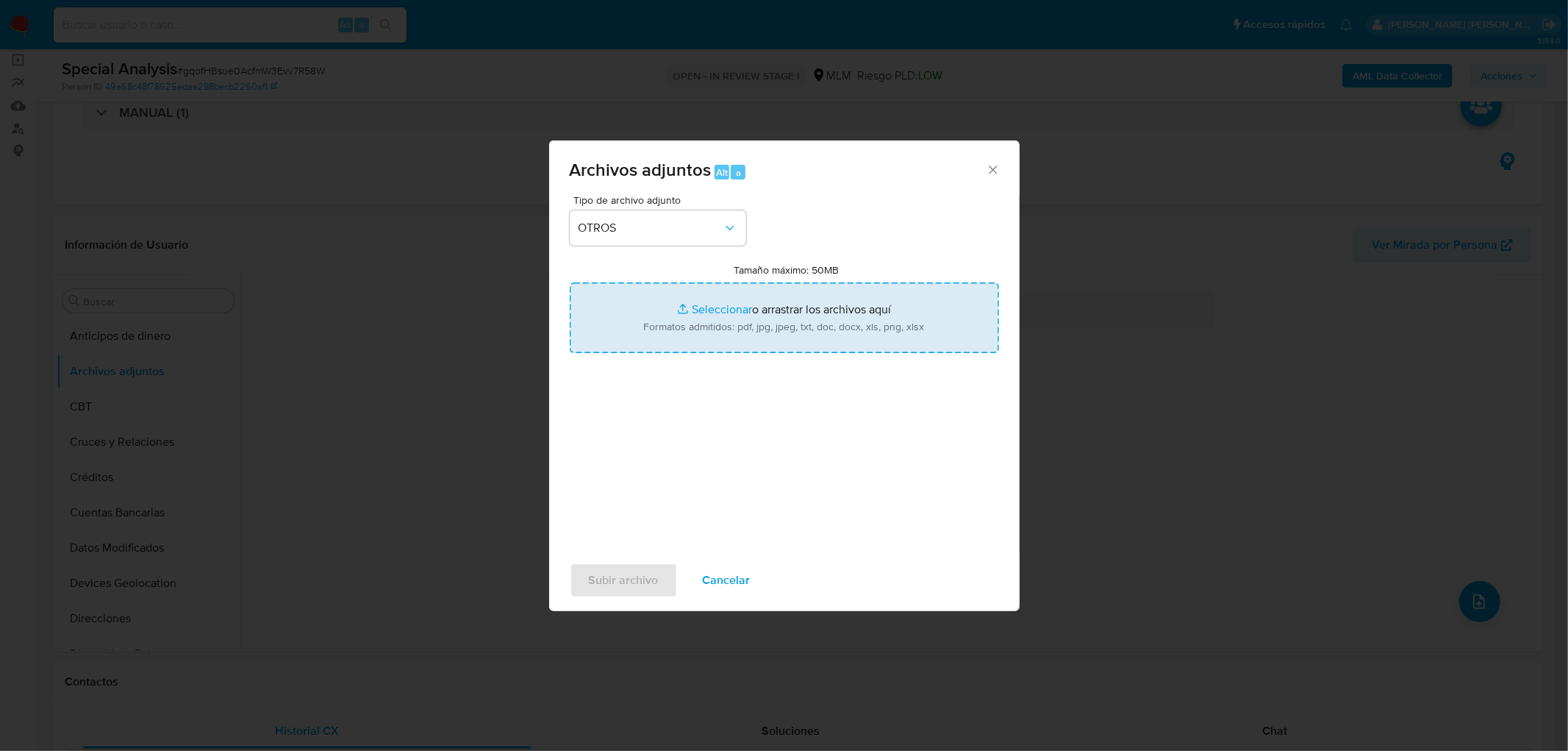
type input "C:\fakepath\ID 1929453944_BACTAL SA DE CV_analisis.pdf"
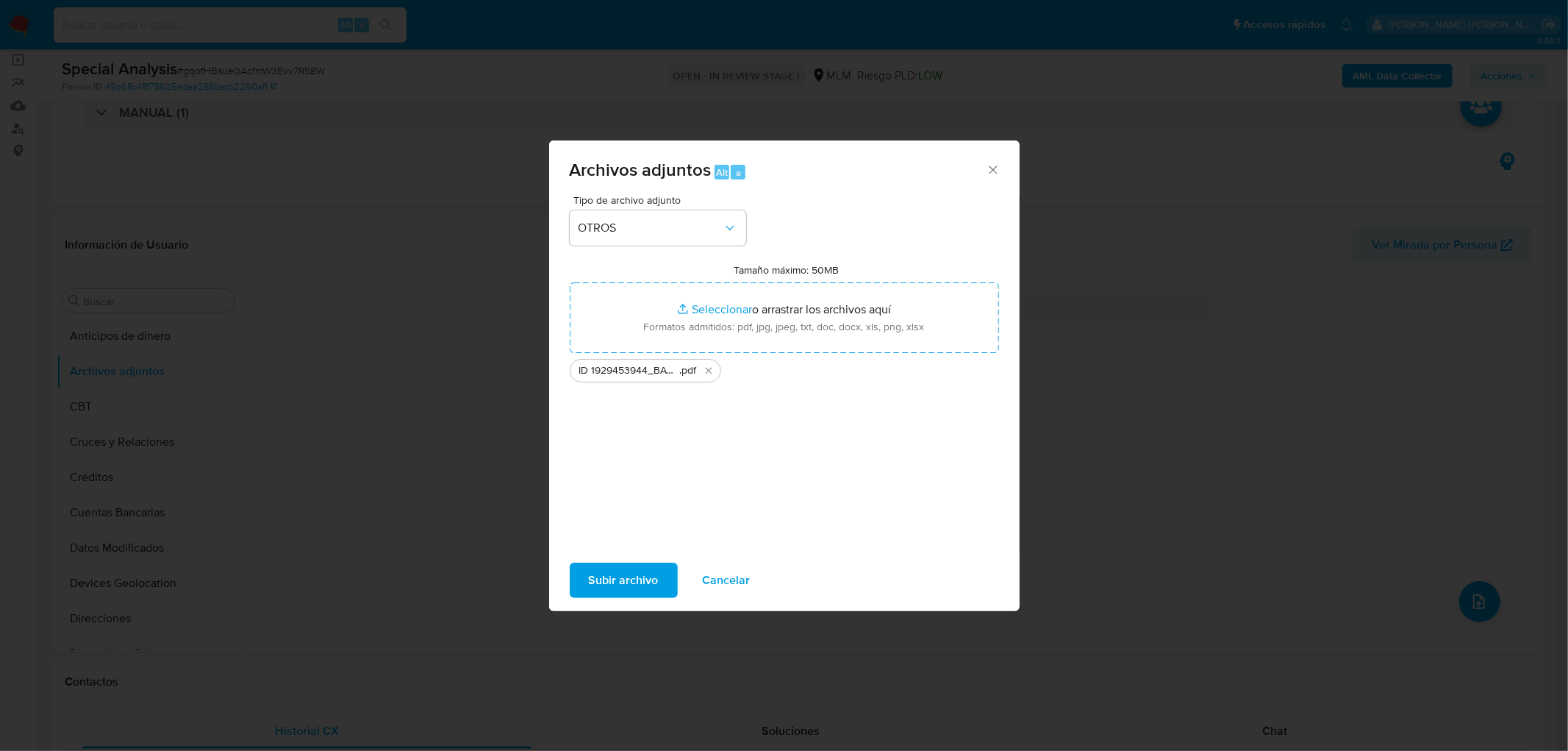
click at [617, 584] on span "Subir archivo" at bounding box center [623, 580] width 70 height 33
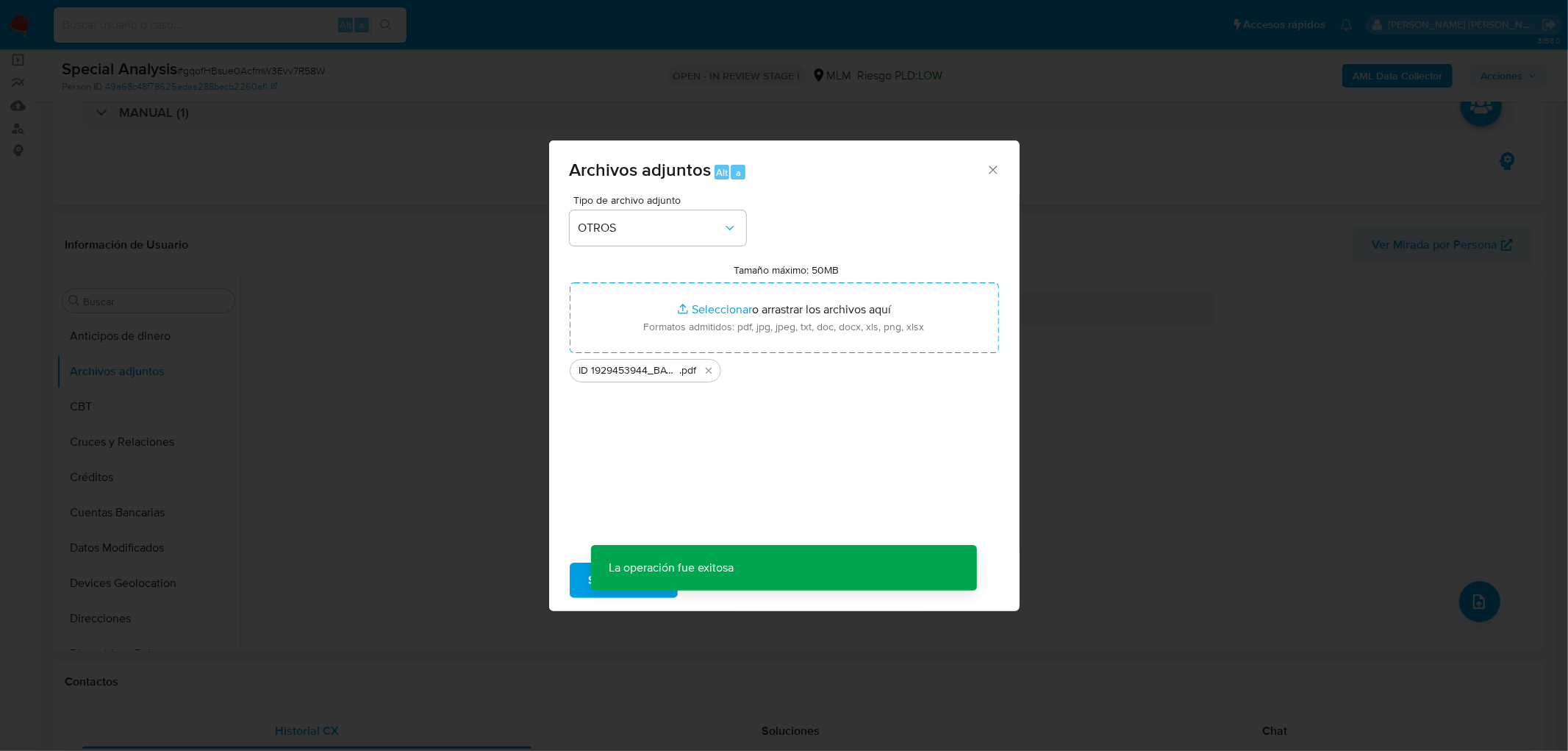
click at [107, 409] on div "Archivos adjuntos Alt a Tipo de archivo adjunto OTROS Tamaño máximo: 50MB Selec…" at bounding box center [784, 375] width 1568 height 751
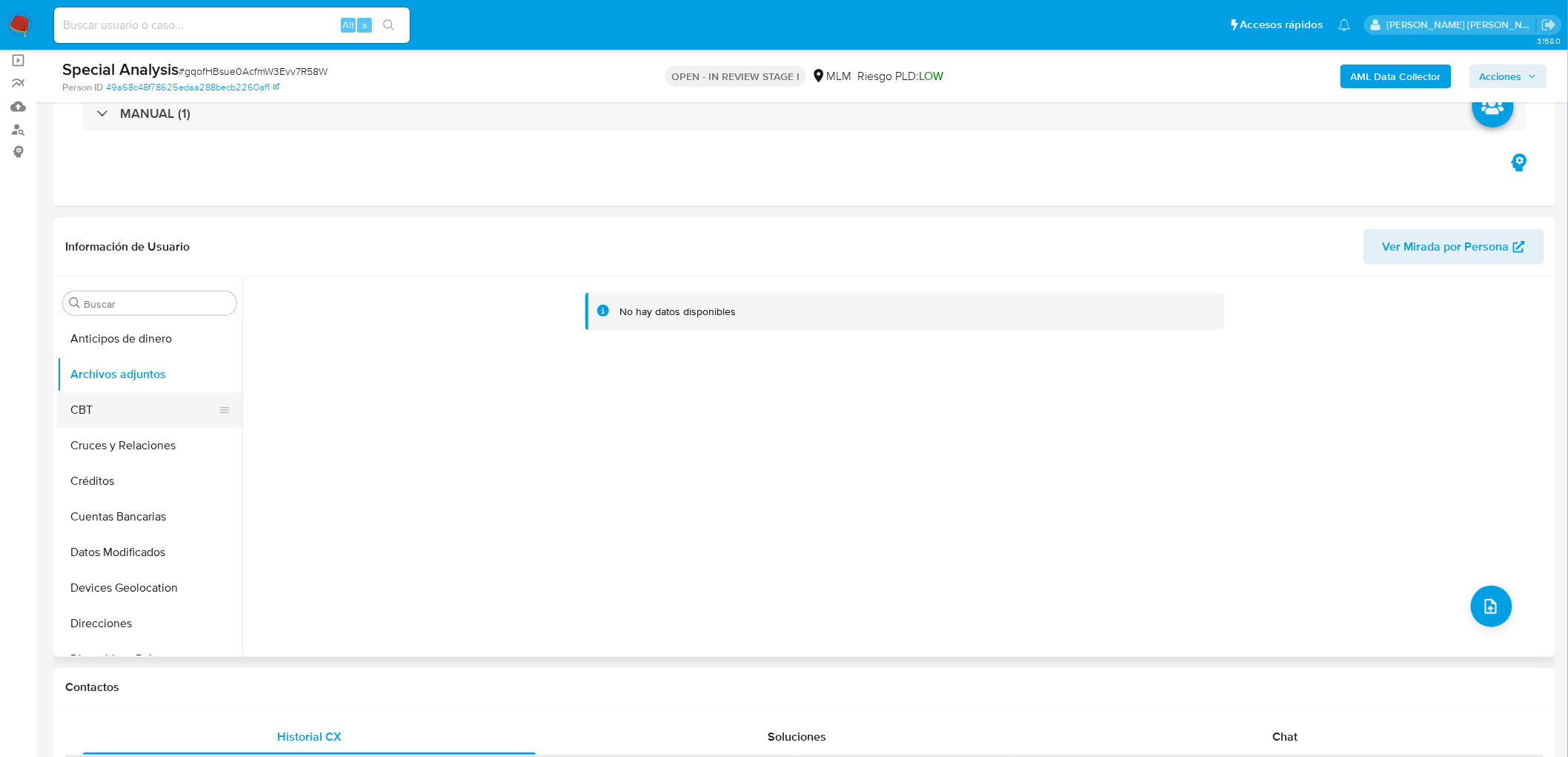
click at [93, 412] on button "CBT" at bounding box center [143, 410] width 173 height 36
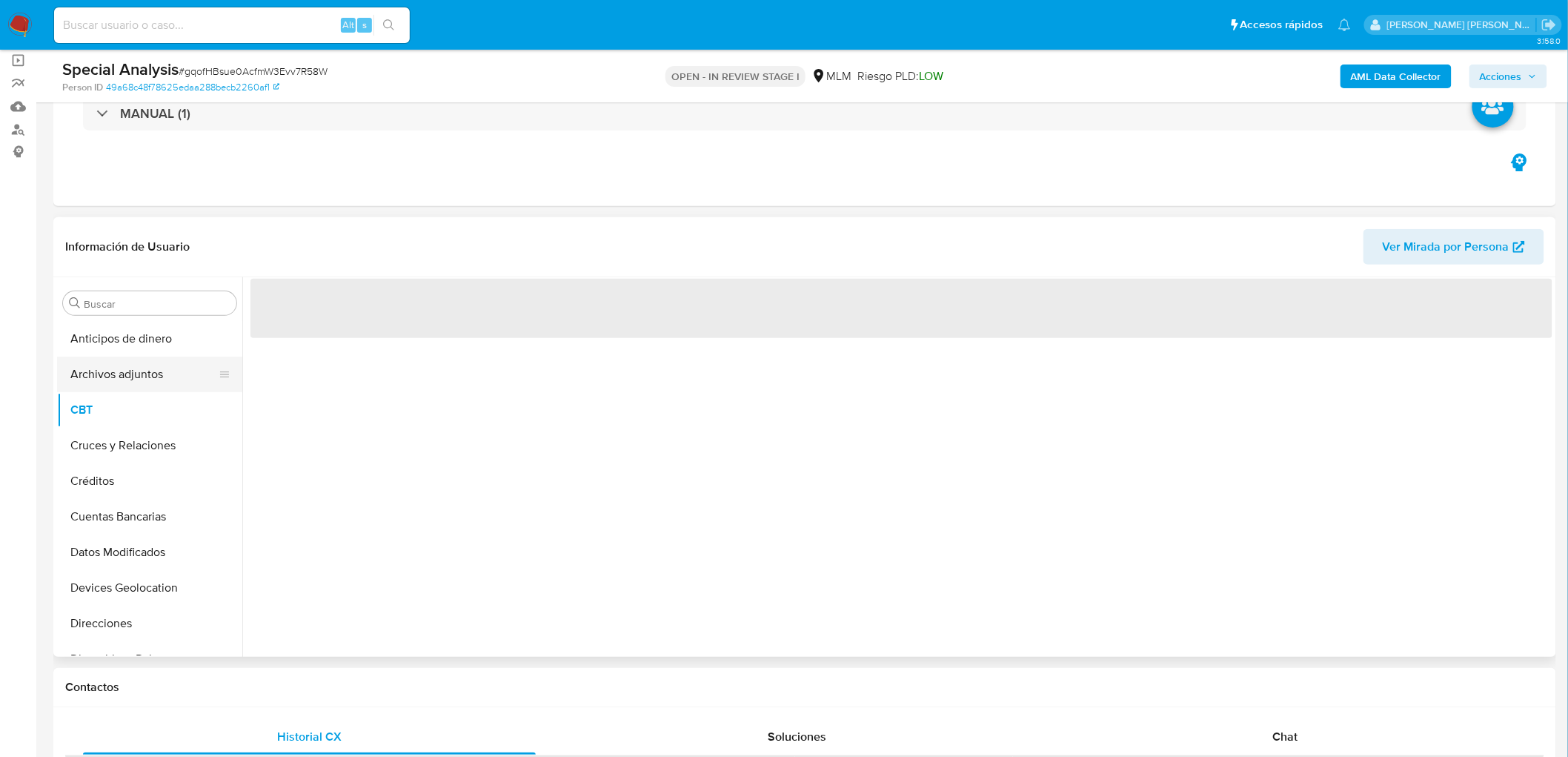
click at [145, 375] on button "Archivos adjuntos" at bounding box center [143, 375] width 173 height 36
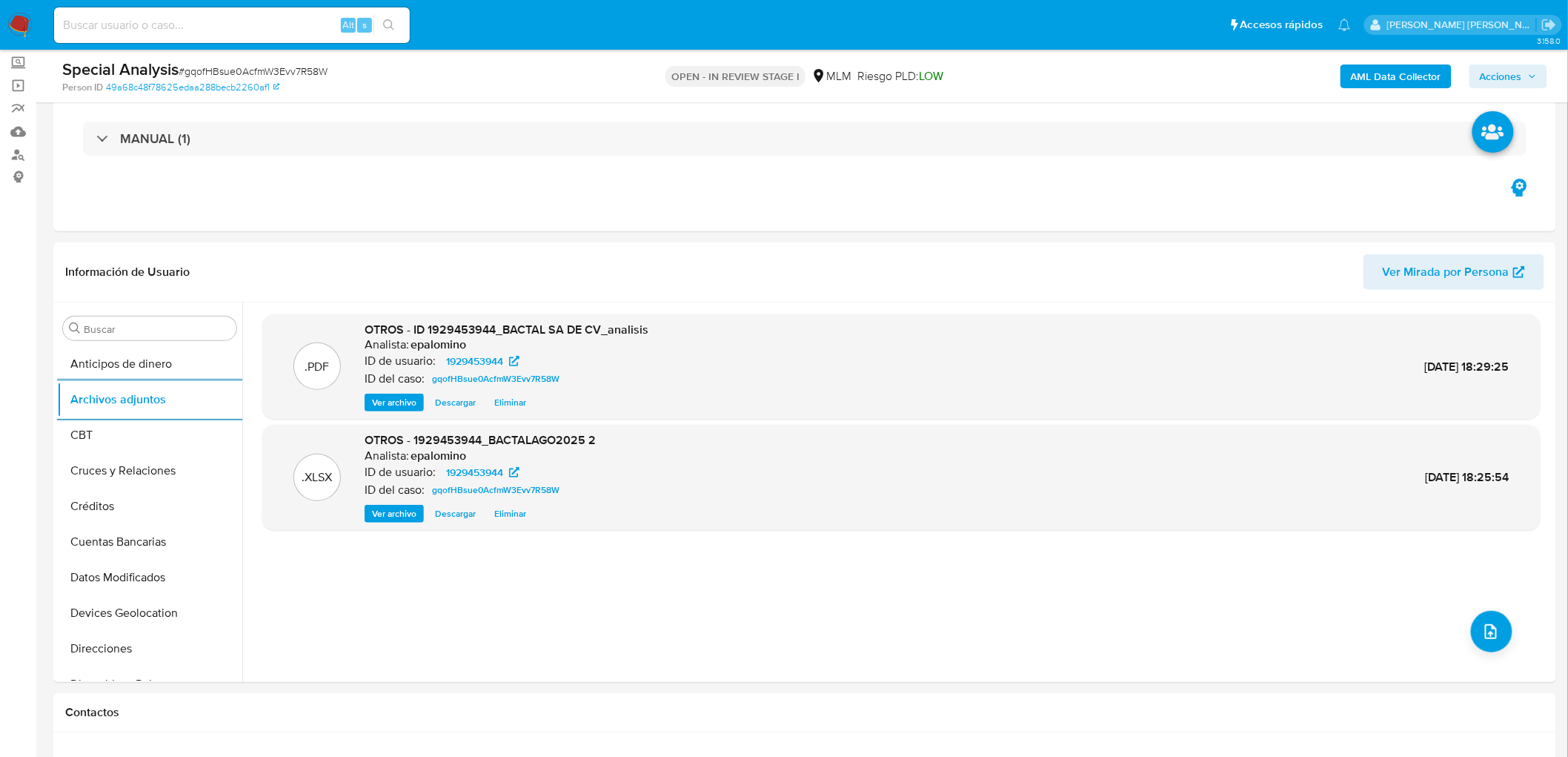
scroll to position [0, 0]
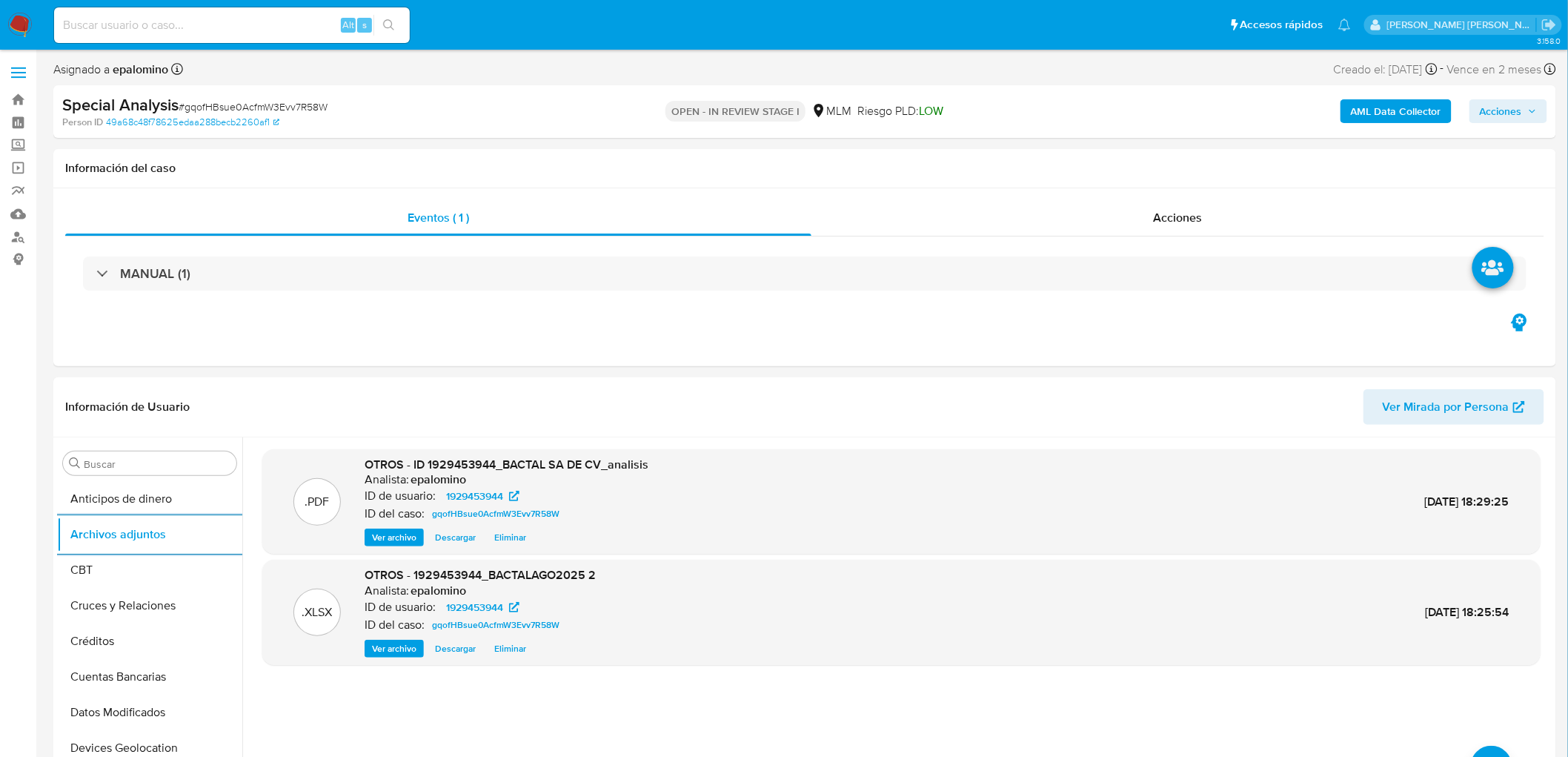
click at [1501, 107] on span "Acciones" at bounding box center [1500, 111] width 42 height 24
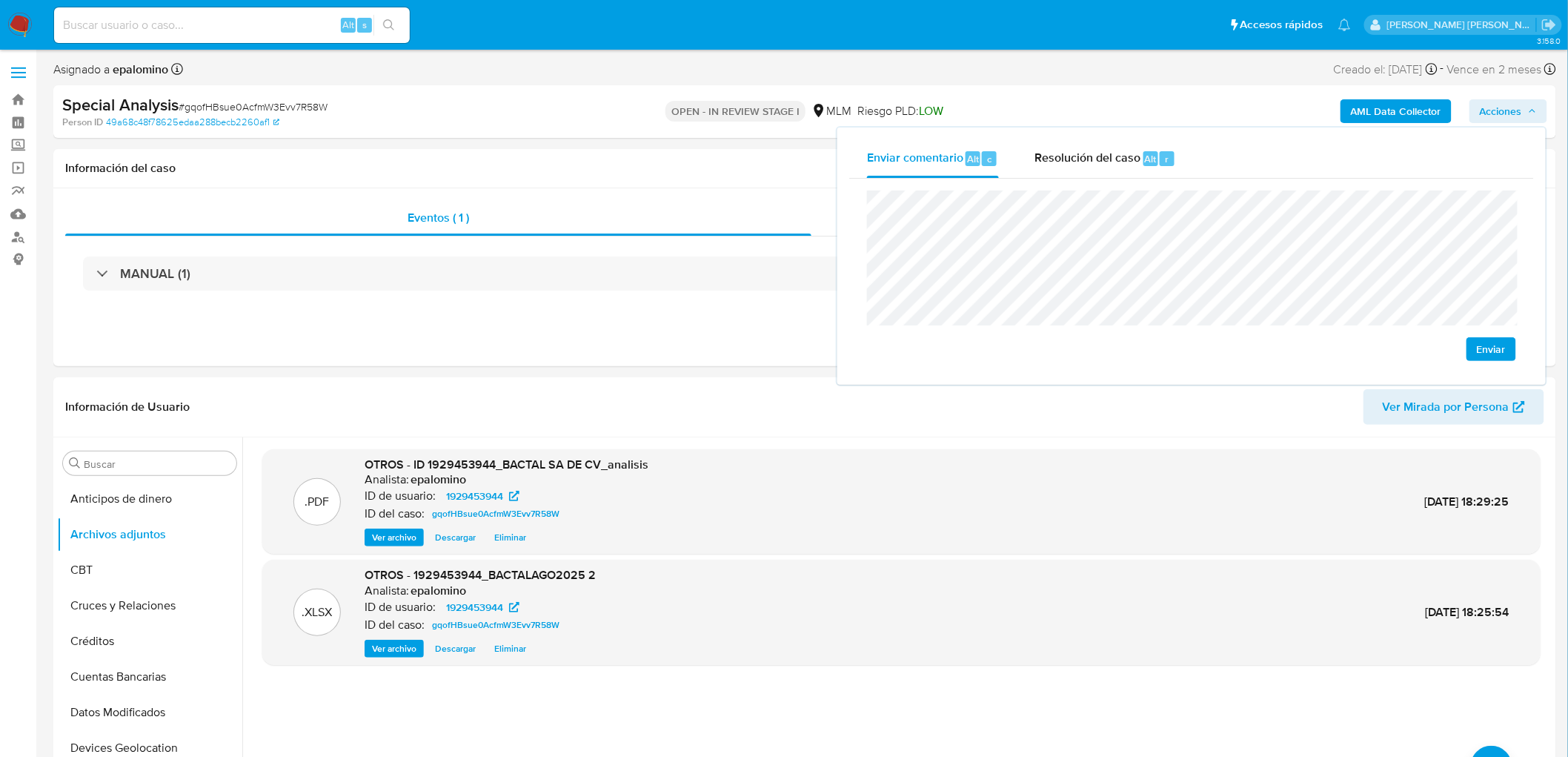
click at [1493, 354] on span "Enviar" at bounding box center [1491, 349] width 29 height 21
click at [1138, 163] on span "Resolución del caso" at bounding box center [1087, 158] width 106 height 17
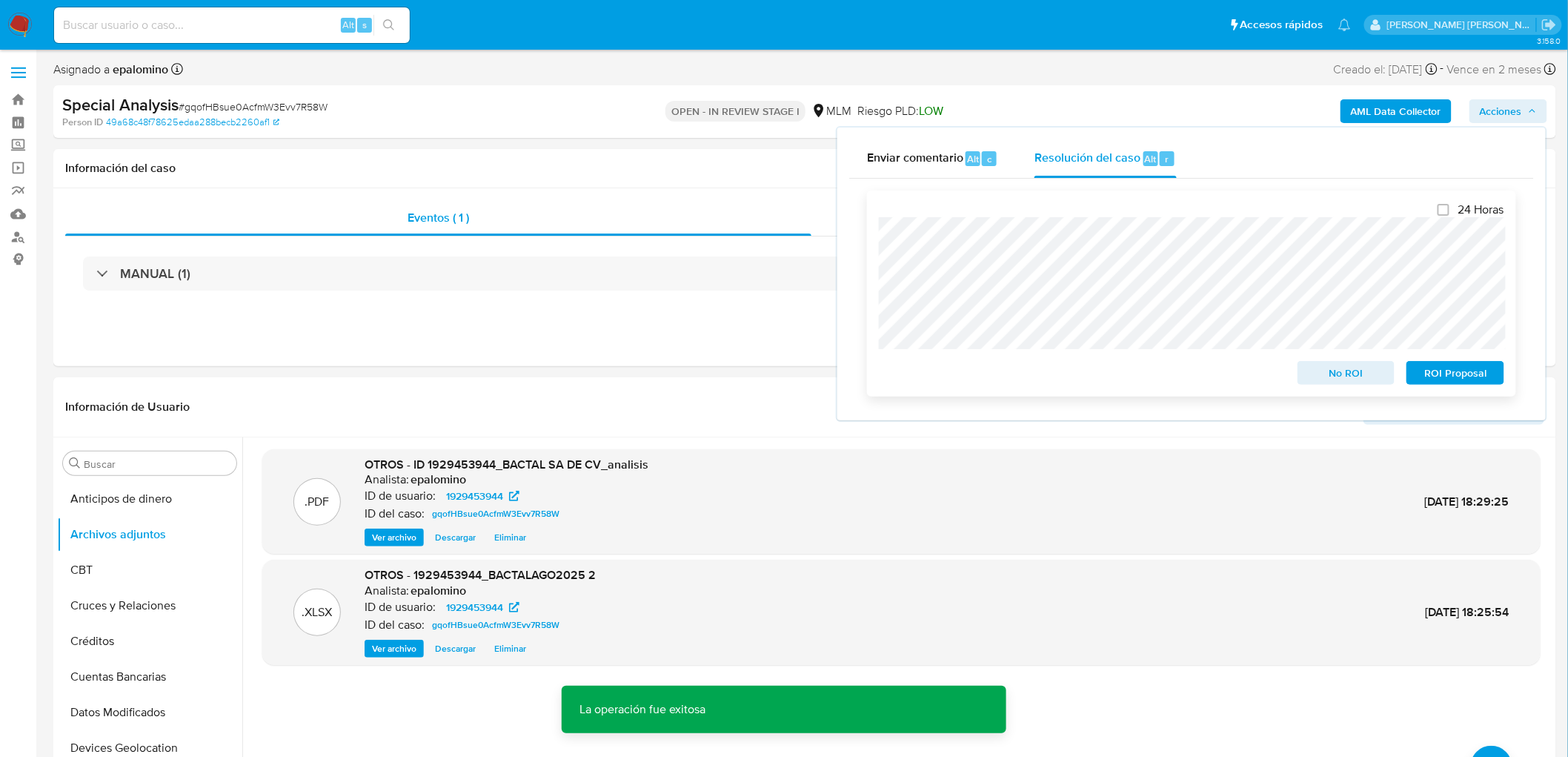
click at [1436, 369] on span "ROI Proposal" at bounding box center [1455, 373] width 77 height 21
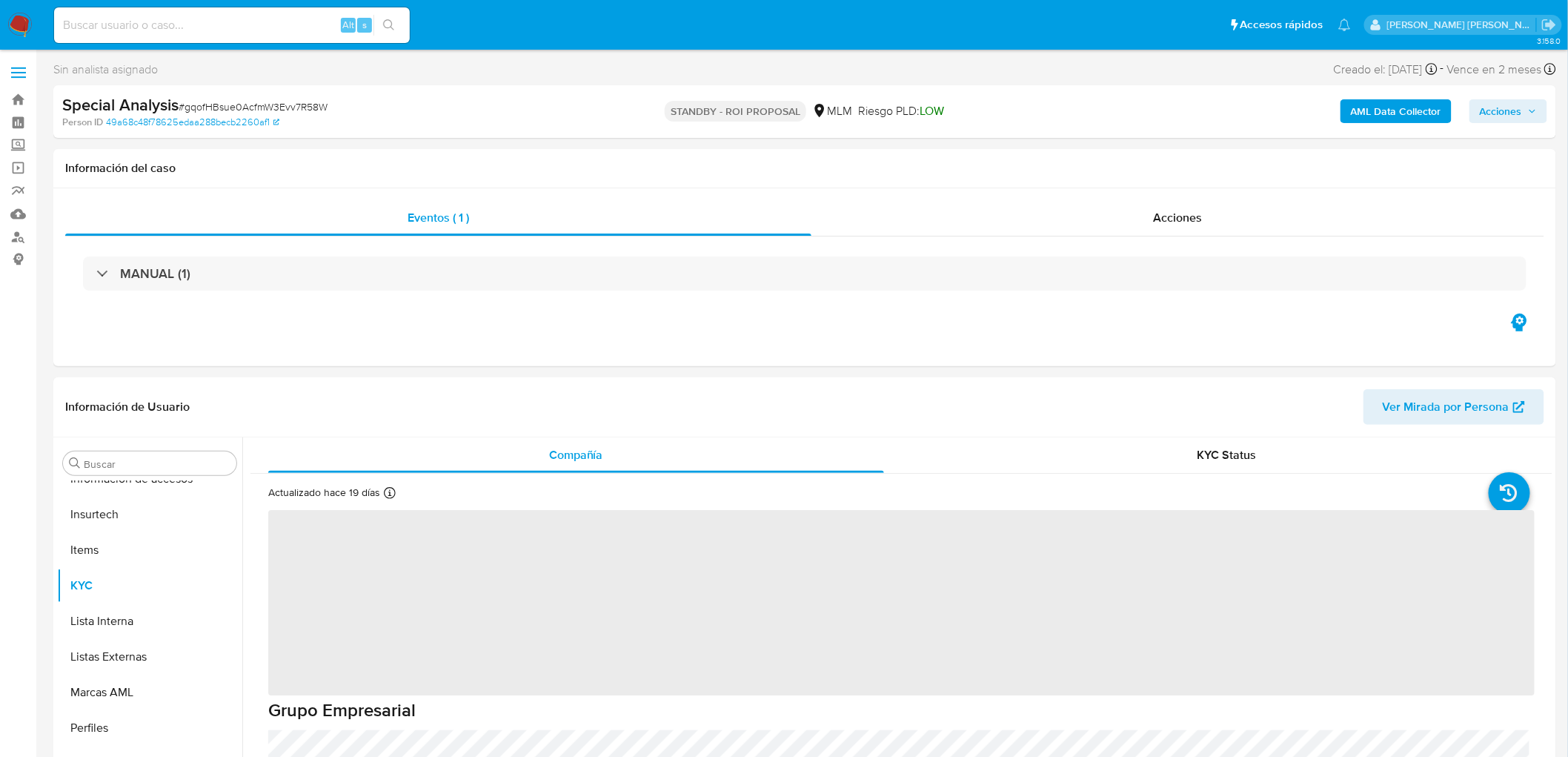
scroll to position [626, 0]
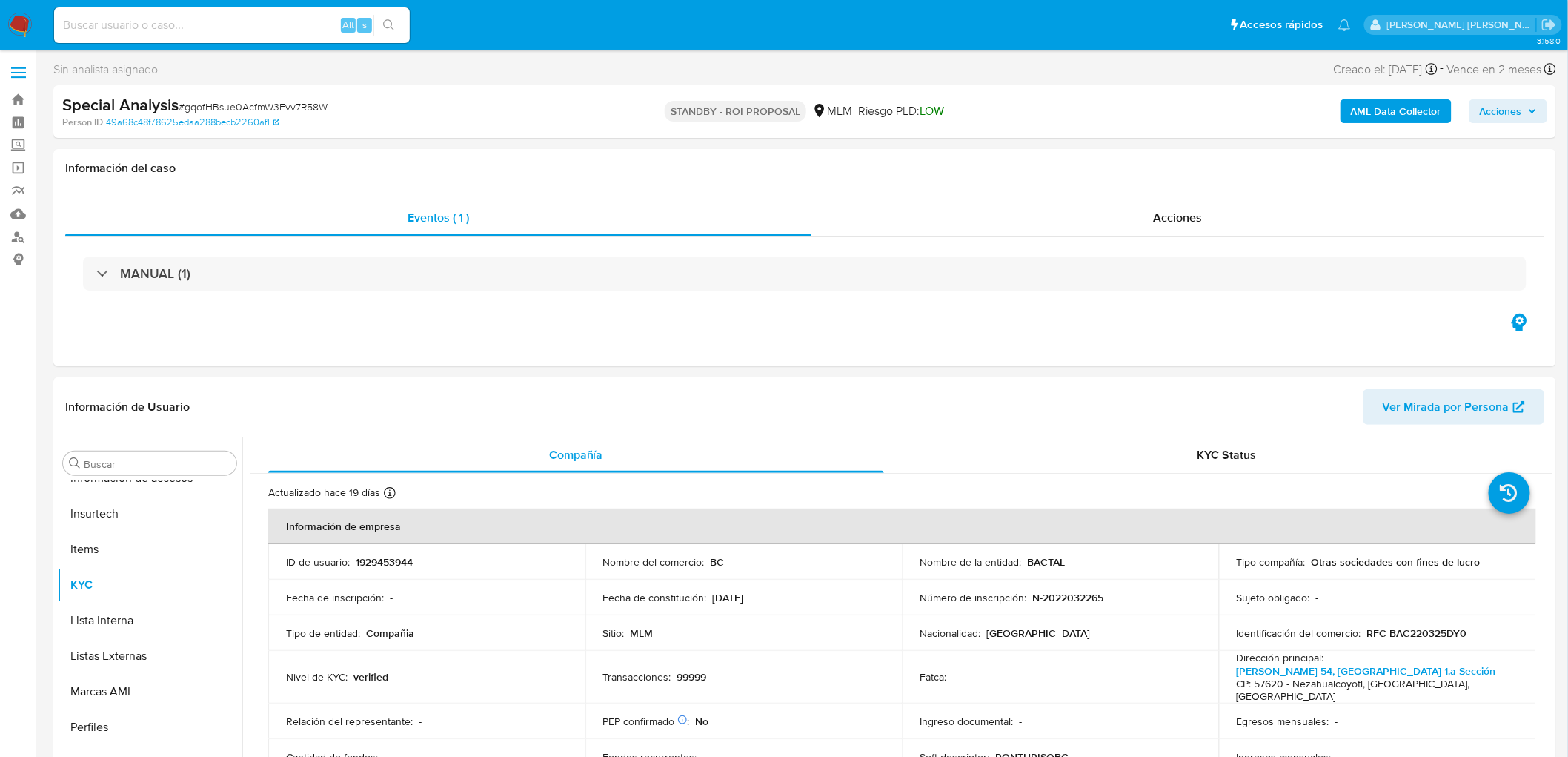
select select "10"
